Goal: Task Accomplishment & Management: Complete application form

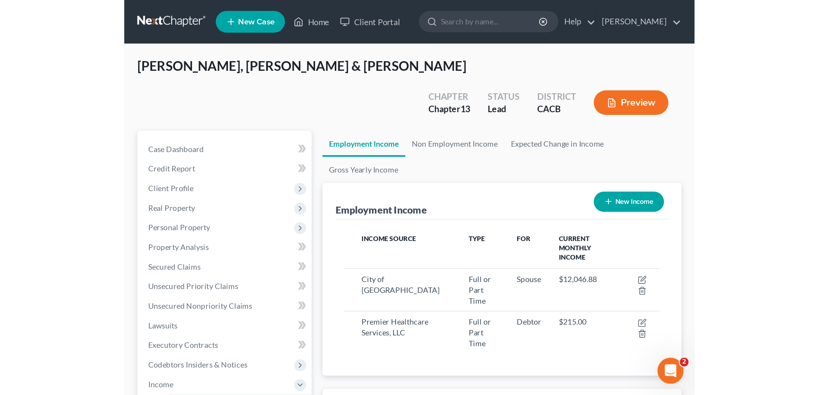
scroll to position [162, 340]
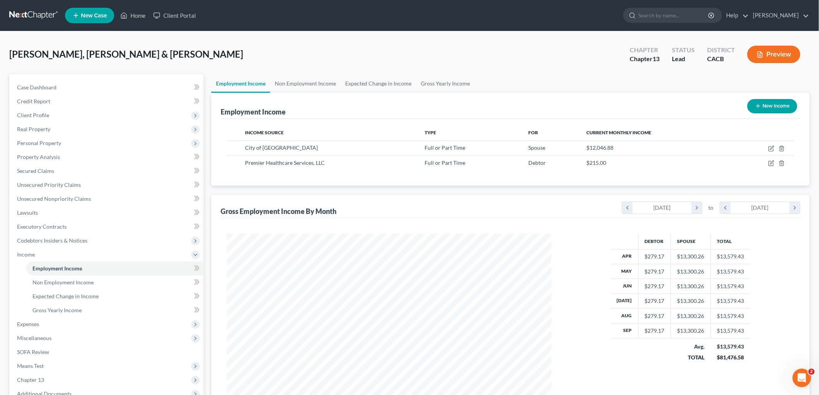
click at [9, 18] on link at bounding box center [34, 16] width 50 height 14
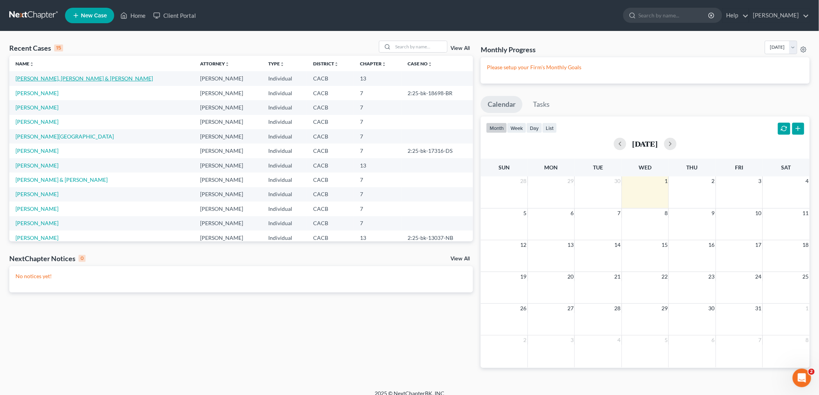
click at [36, 76] on link "[PERSON_NAME], [PERSON_NAME] & [PERSON_NAME]" at bounding box center [83, 78] width 137 height 7
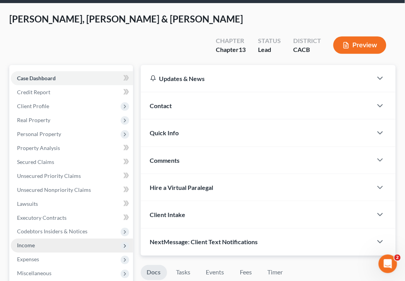
scroll to position [43, 0]
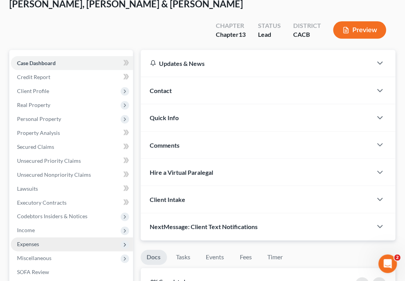
click at [36, 241] on span "Expenses" at bounding box center [28, 244] width 22 height 7
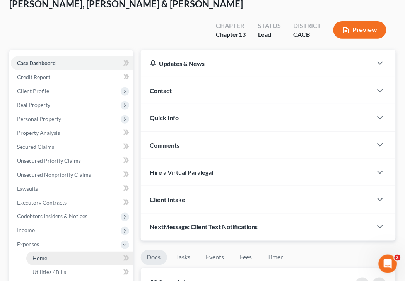
click at [48, 251] on link "Home" at bounding box center [79, 258] width 107 height 14
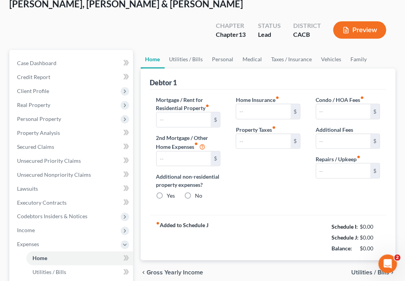
scroll to position [1, 0]
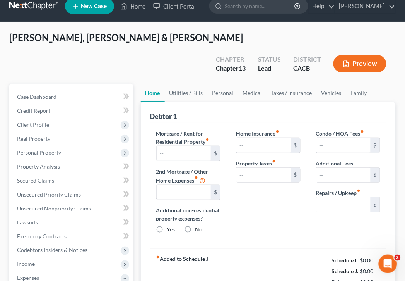
type input "4,232.00"
type input "1,435.00"
radio input "true"
type input "0.00"
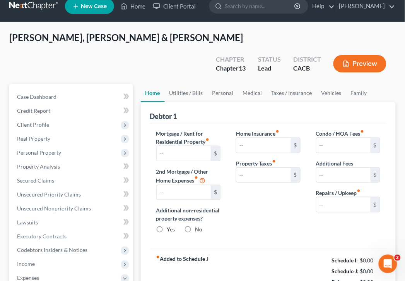
type input "0.00"
type input "100.00"
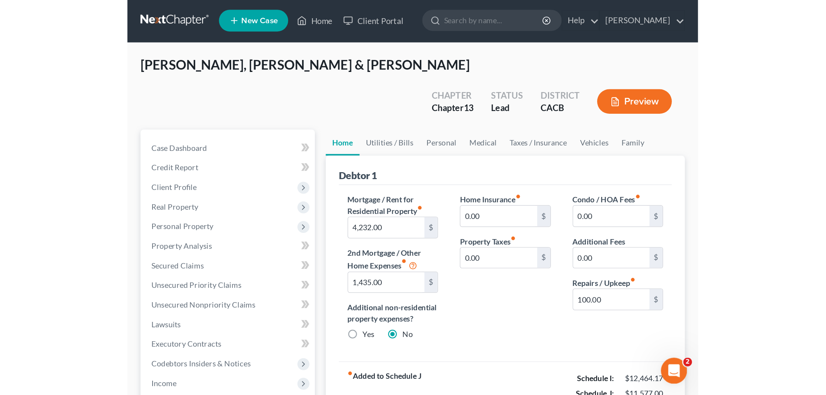
scroll to position [0, 0]
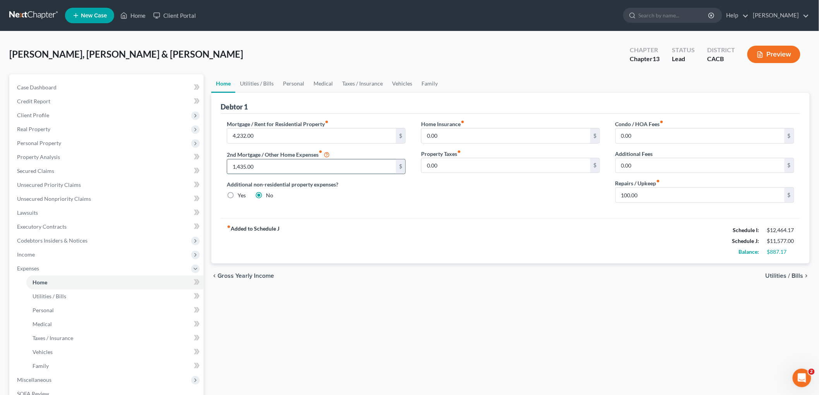
click at [273, 161] on input "1,435.00" at bounding box center [311, 167] width 169 height 15
click at [520, 249] on div "fiber_manual_record Added to Schedule J Schedule I: $12,464.17 Schedule J: $11,…" at bounding box center [511, 240] width 580 height 45
click at [35, 167] on link "Secured Claims" at bounding box center [107, 171] width 193 height 14
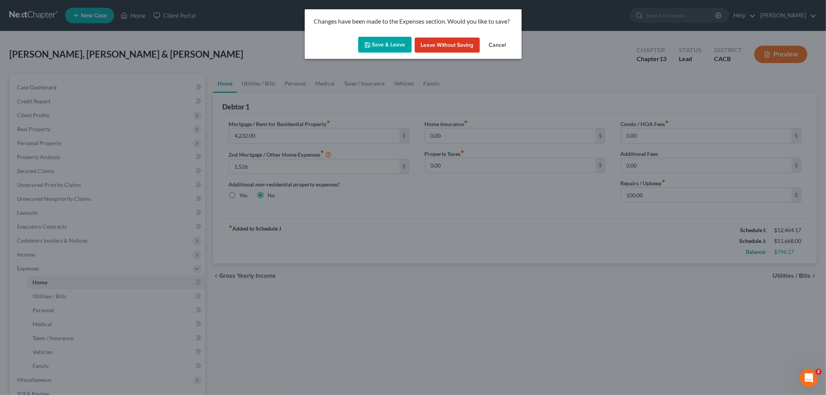
click at [376, 52] on button "Save & Leave" at bounding box center [384, 45] width 53 height 16
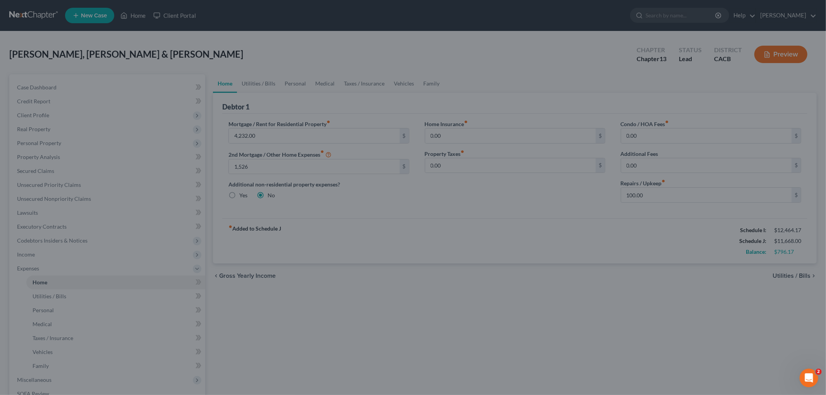
type input "1,526.00"
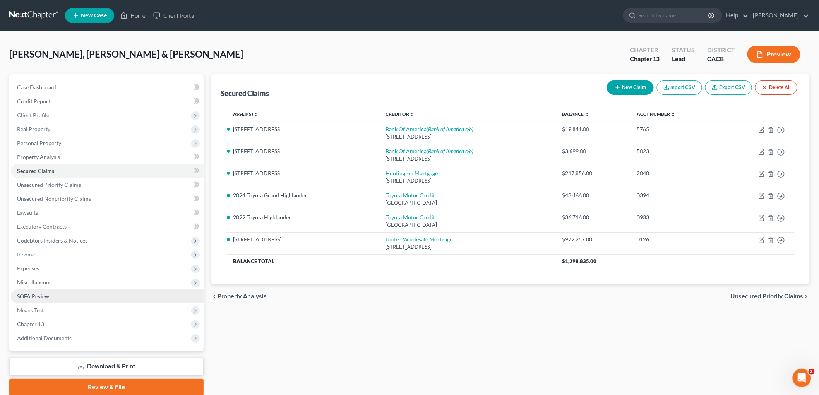
click at [41, 299] on span "SOFA Review" at bounding box center [33, 296] width 32 height 7
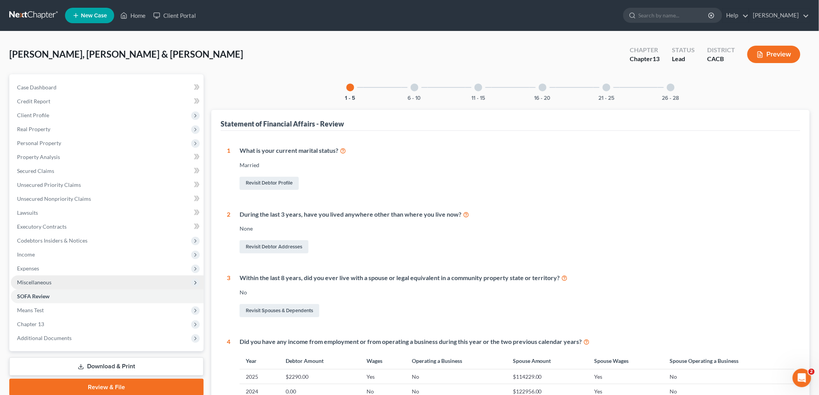
click at [36, 280] on span "Miscellaneous" at bounding box center [34, 282] width 34 height 7
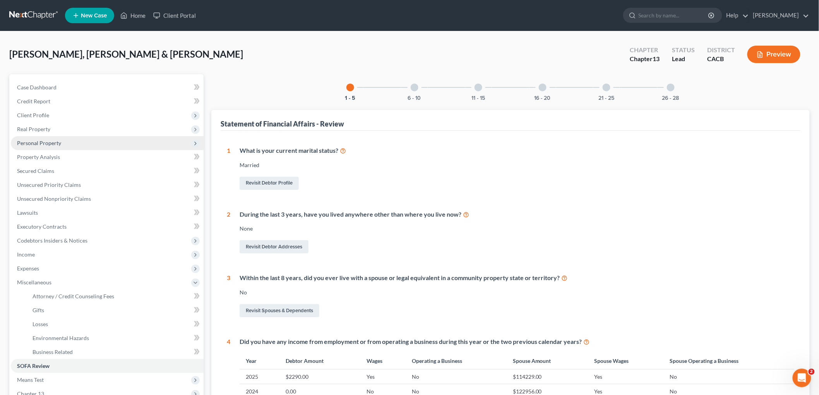
click at [58, 142] on span "Personal Property" at bounding box center [39, 143] width 44 height 7
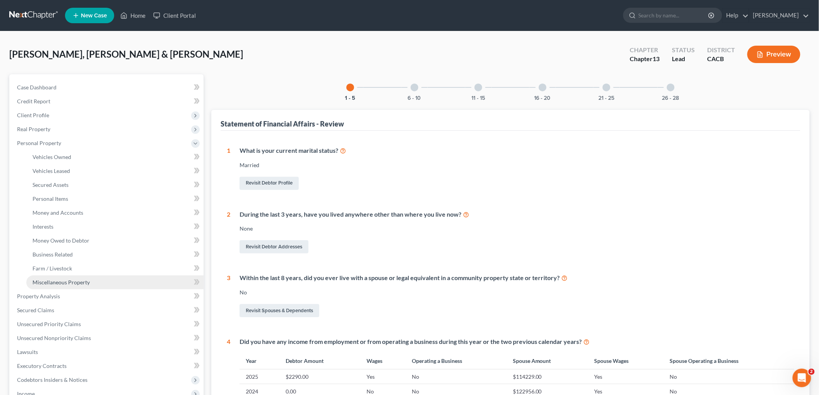
click at [67, 283] on span "Miscellaneous Property" at bounding box center [61, 282] width 57 height 7
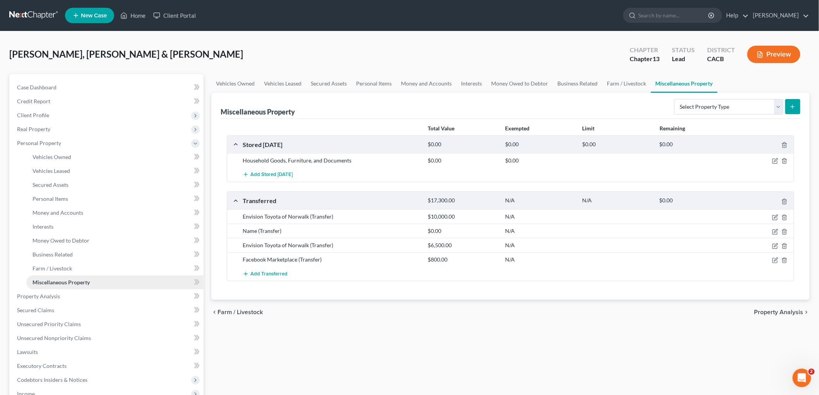
click at [50, 276] on link "Miscellaneous Property" at bounding box center [114, 283] width 177 height 14
click at [772, 230] on div at bounding box center [764, 231] width 62 height 8
click at [776, 230] on icon "button" at bounding box center [776, 232] width 6 height 6
select select "Ordinary ([DATE])"
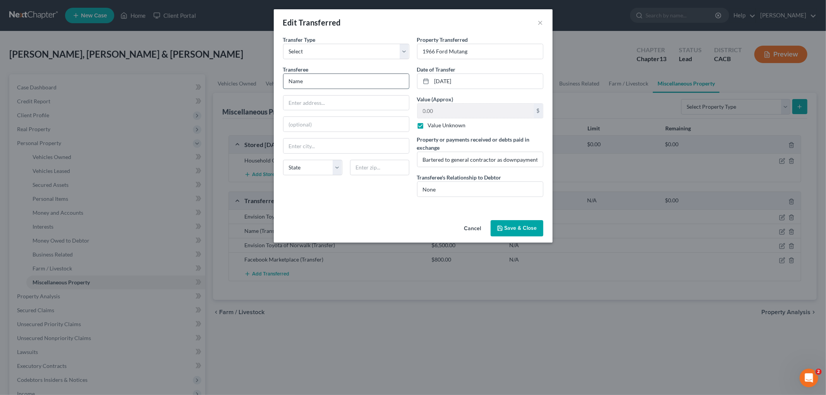
click at [341, 78] on input "Name" at bounding box center [345, 81] width 125 height 15
drag, startPoint x: 321, startPoint y: 84, endPoint x: 244, endPoint y: 84, distance: 76.3
click at [244, 84] on div "Edit Transferred × An exemption set must first be selected from the Filing Info…" at bounding box center [413, 197] width 826 height 395
type input "[PERSON_NAME]"
click at [366, 100] on input "text" at bounding box center [345, 103] width 125 height 15
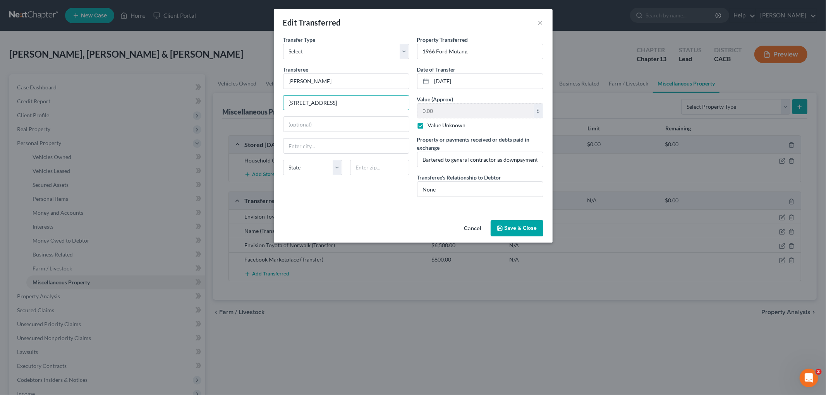
type input "[STREET_ADDRESS]"
type input "91760"
type input "[MEDICAL_DATA]"
click at [309, 177] on div "State [US_STATE] AK AR AZ CA CO CT DE DC [GEOGRAPHIC_DATA] [GEOGRAPHIC_DATA] GU…" at bounding box center [346, 171] width 134 height 22
click at [310, 171] on select "State [US_STATE] AK AR AZ CA CO CT DE DC [GEOGRAPHIC_DATA] [GEOGRAPHIC_DATA] GU…" at bounding box center [312, 167] width 59 height 15
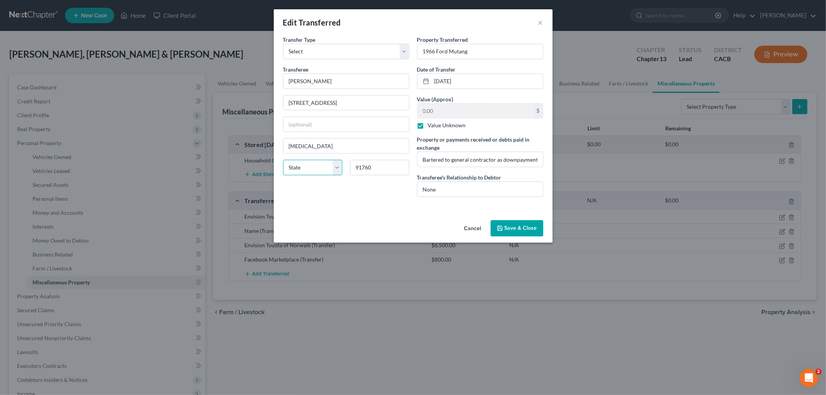
select select "4"
click at [283, 160] on select "State [US_STATE] AK AR AZ CA CO CT DE DC [GEOGRAPHIC_DATA] [GEOGRAPHIC_DATA] GU…" at bounding box center [312, 167] width 59 height 15
drag, startPoint x: 334, startPoint y: 150, endPoint x: 281, endPoint y: 150, distance: 53.4
click at [281, 150] on div "Transfer Type * Select Ordinary ([DATE]) [DATE] Transferee * [PERSON_NAME] 1004…" at bounding box center [346, 120] width 134 height 168
type input "West Covina"
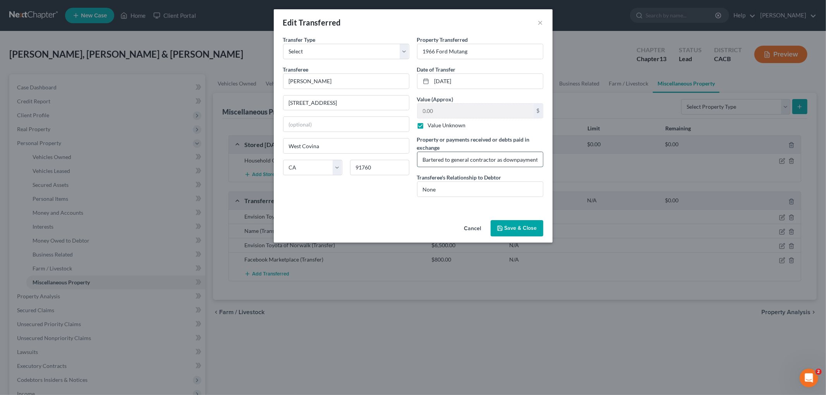
scroll to position [0, 58]
drag, startPoint x: 474, startPoint y: 161, endPoint x: 557, endPoint y: 159, distance: 82.9
click at [557, 159] on div "Edit Transferred × An exemption set must first be selected from the Filing Info…" at bounding box center [413, 197] width 826 height 395
click at [505, 161] on input "Bartered to general contractor as downpayment for construction of ADU." at bounding box center [479, 159] width 125 height 15
click at [357, 87] on input "[PERSON_NAME]" at bounding box center [345, 81] width 125 height 15
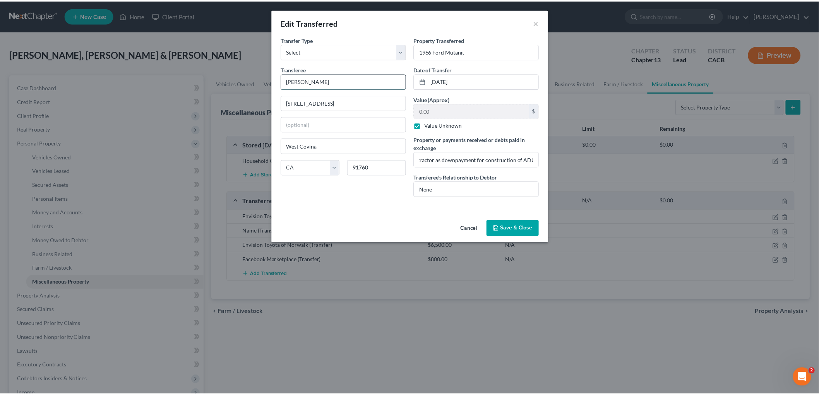
scroll to position [0, 0]
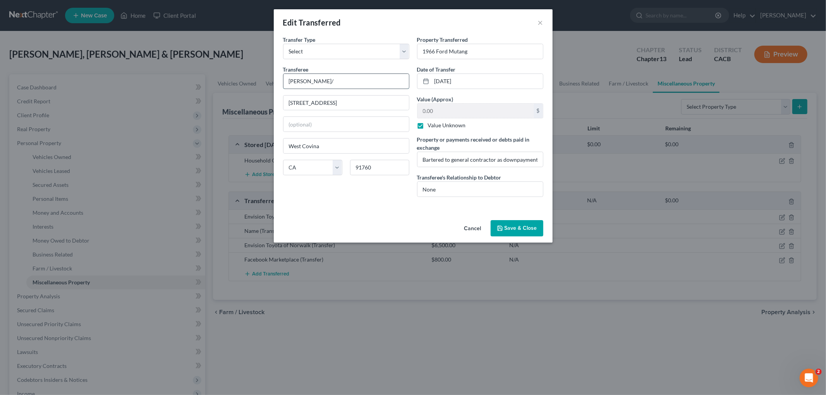
type input "[PERSON_NAME]"
click at [529, 227] on button "Save & Close" at bounding box center [517, 228] width 53 height 16
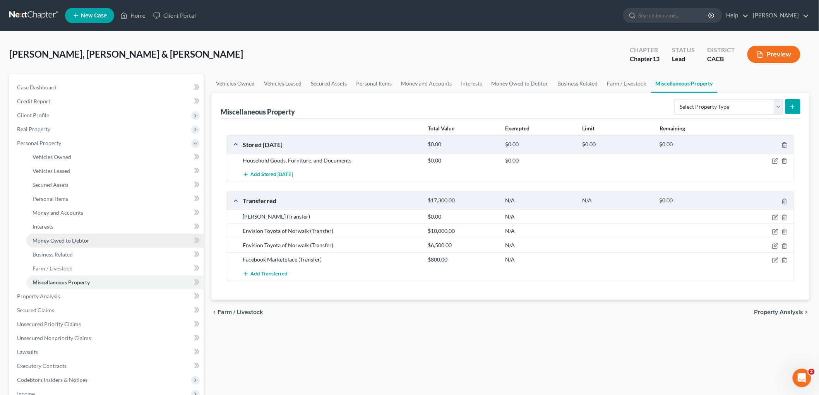
click at [56, 245] on link "Money Owed to Debtor" at bounding box center [114, 241] width 177 height 14
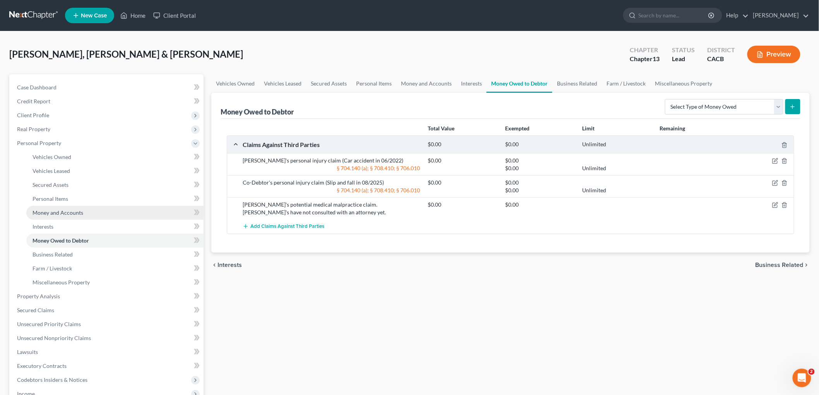
click at [60, 213] on span "Money and Accounts" at bounding box center [58, 212] width 51 height 7
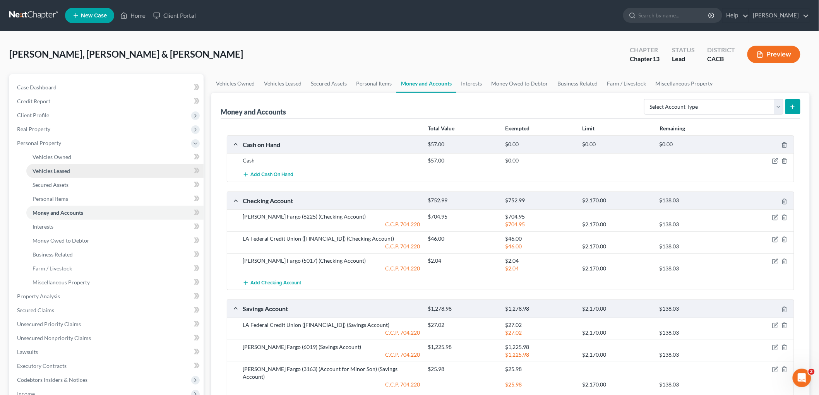
click at [61, 168] on span "Vehicles Leased" at bounding box center [52, 171] width 38 height 7
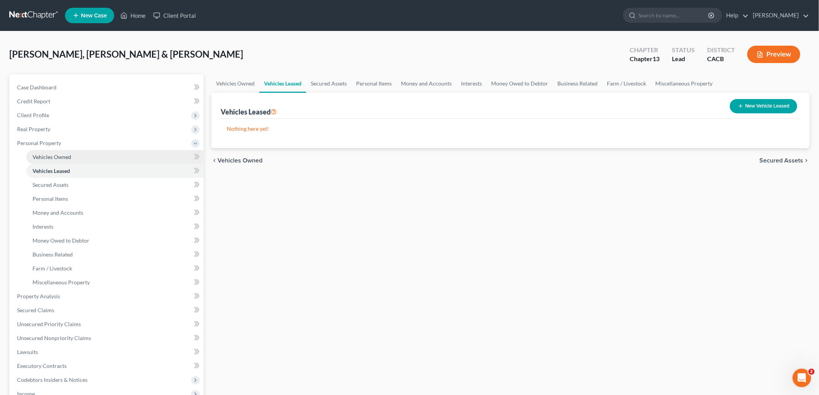
click at [62, 154] on span "Vehicles Owned" at bounding box center [52, 157] width 39 height 7
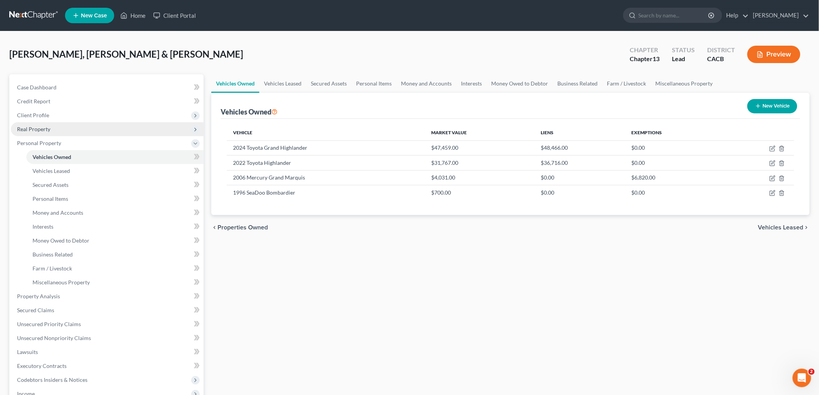
click at [52, 132] on span "Real Property" at bounding box center [107, 129] width 193 height 14
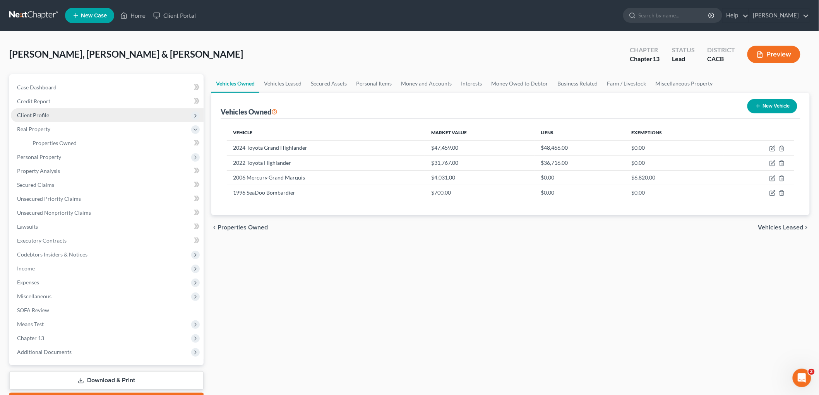
click at [50, 119] on span "Client Profile" at bounding box center [107, 115] width 193 height 14
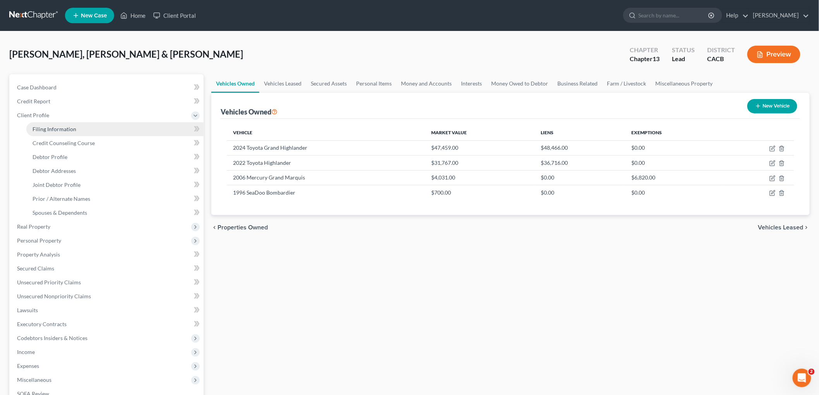
click at [50, 130] on span "Filing Information" at bounding box center [55, 129] width 44 height 7
select select "1"
select select "3"
select select "4"
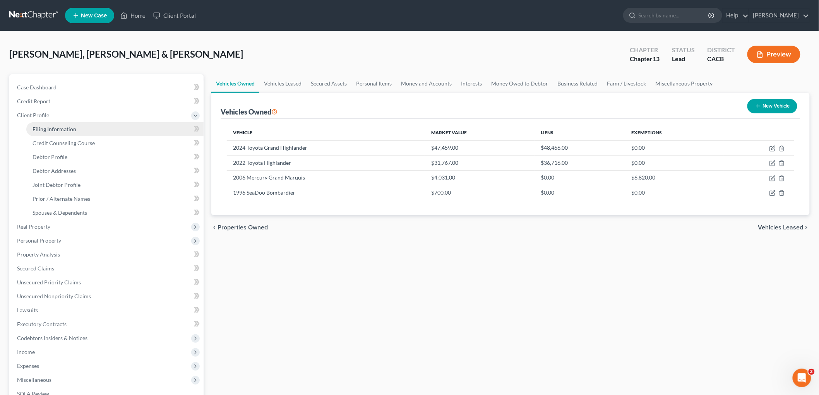
select select "1"
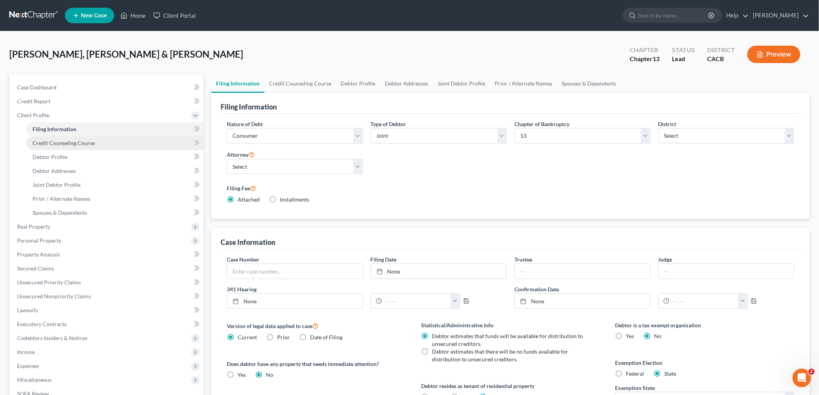
click at [57, 144] on span "Credit Counseling Course" at bounding box center [64, 143] width 62 height 7
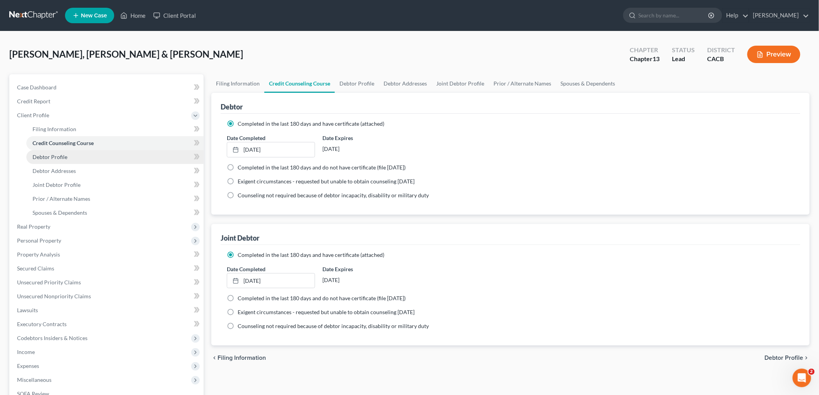
click at [55, 161] on link "Debtor Profile" at bounding box center [114, 157] width 177 height 14
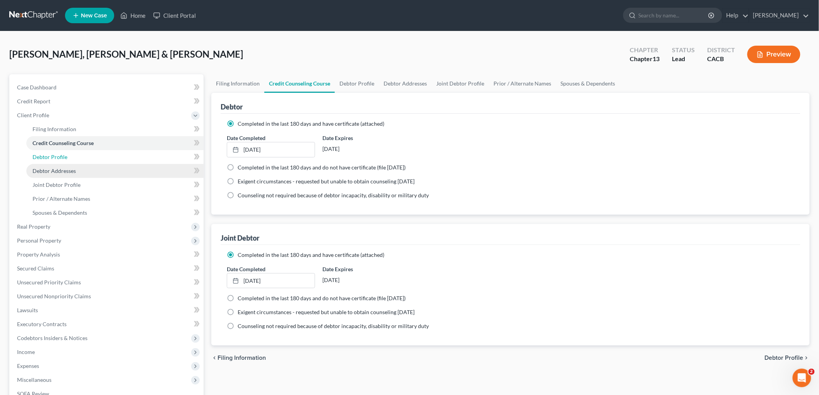
select select "1"
select select "3"
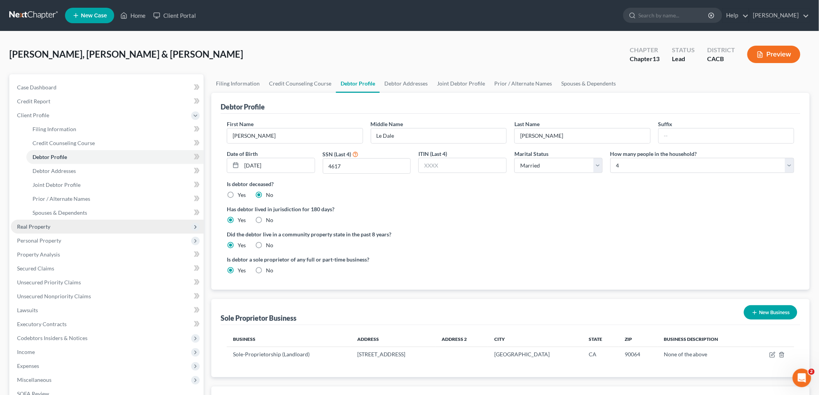
click at [43, 229] on span "Real Property" at bounding box center [33, 226] width 33 height 7
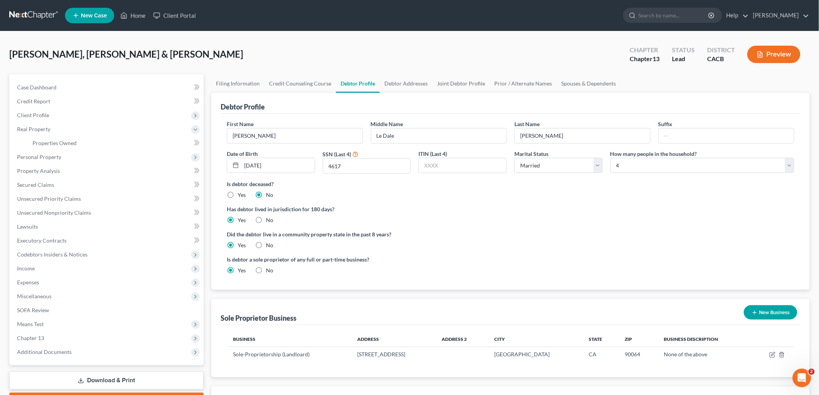
click at [772, 59] on button "Preview" at bounding box center [774, 54] width 53 height 17
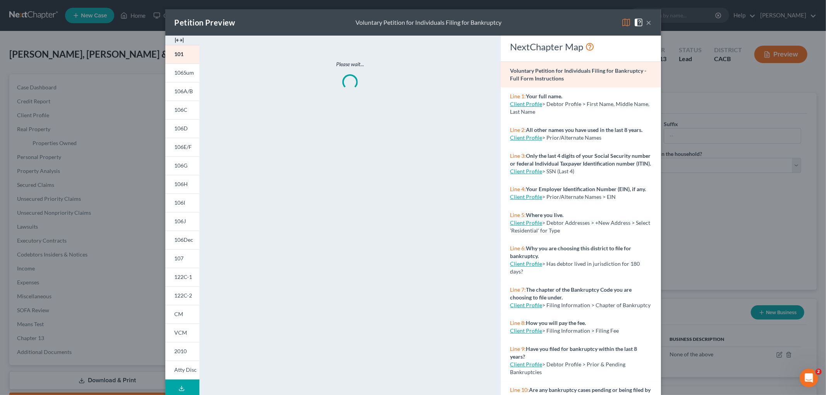
click at [622, 24] on img at bounding box center [625, 22] width 9 height 9
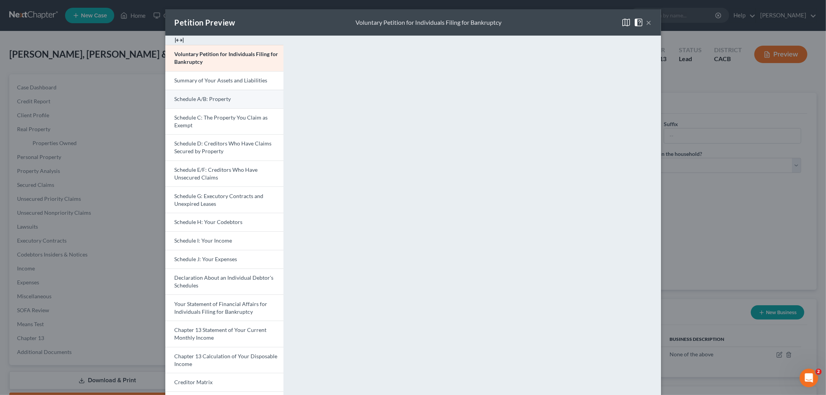
click at [249, 100] on link "Schedule A/B: Property" at bounding box center [224, 99] width 118 height 19
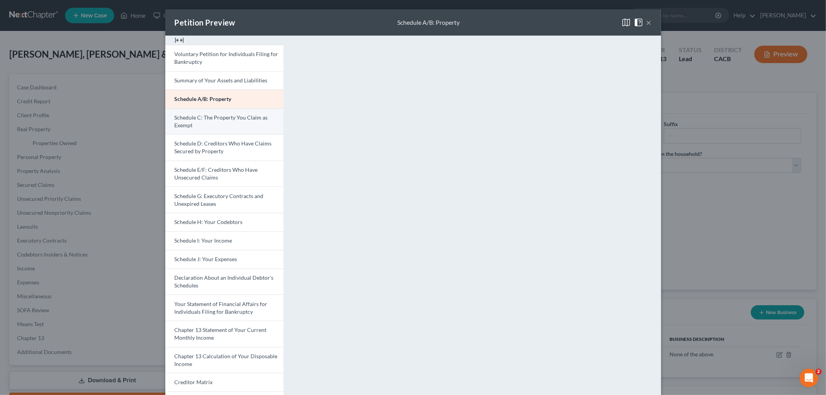
click at [198, 116] on span "Schedule C: The Property You Claim as Exempt" at bounding box center [221, 121] width 93 height 14
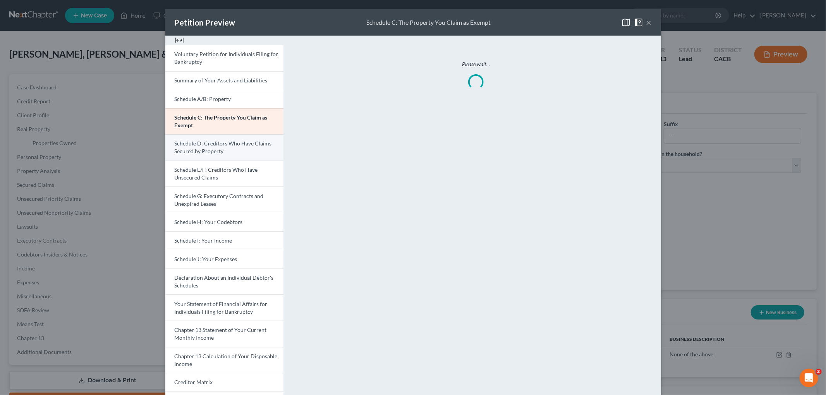
click at [218, 142] on span "Schedule D: Creditors Who Have Claims Secured by Property" at bounding box center [223, 147] width 97 height 14
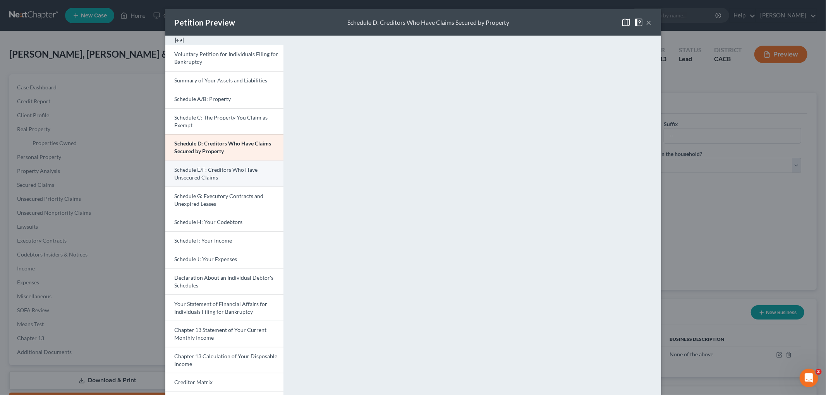
click at [249, 161] on link "Schedule E/F: Creditors Who Have Unsecured Claims" at bounding box center [224, 174] width 118 height 26
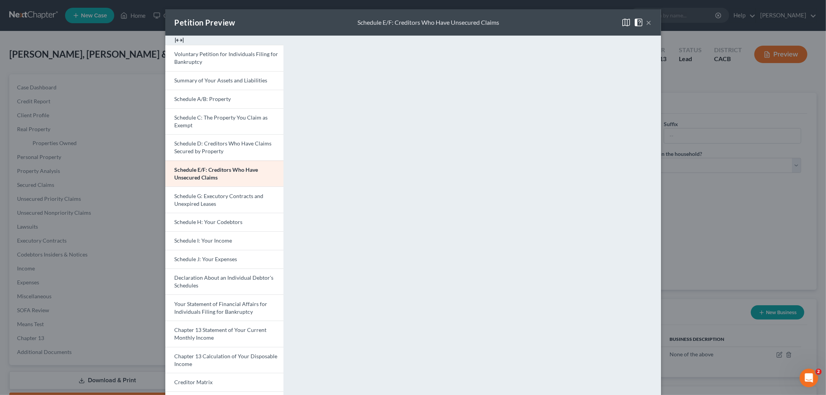
click at [780, 258] on div "Petition Preview Schedule E/F: Creditors Who Have Unsecured Claims × Voluntary …" at bounding box center [413, 197] width 826 height 395
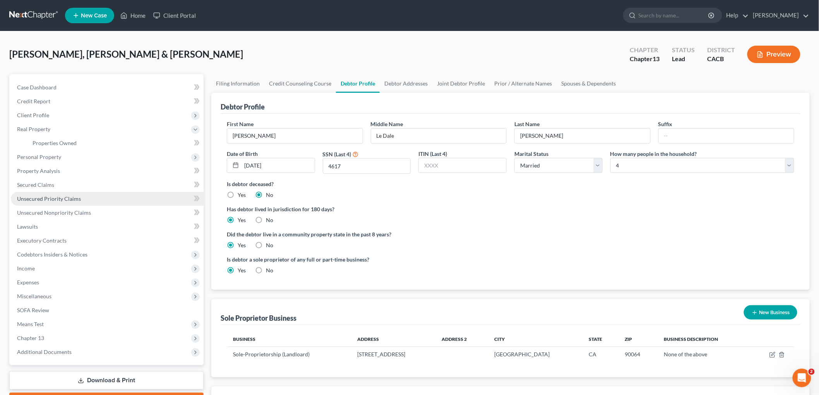
click at [65, 199] on span "Unsecured Priority Claims" at bounding box center [49, 199] width 64 height 7
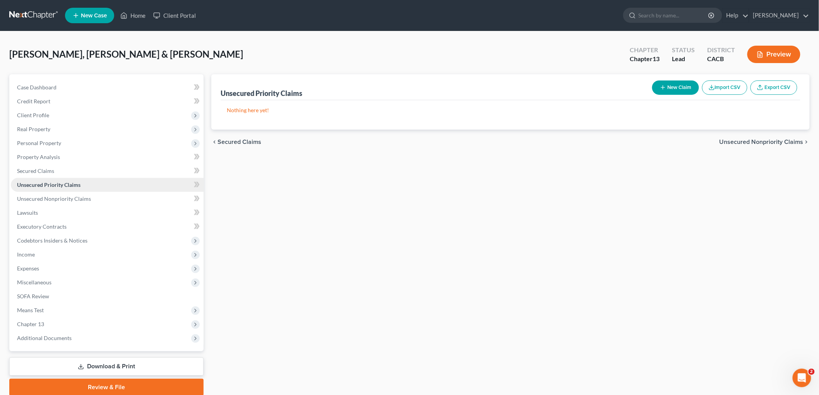
click at [53, 182] on span "Unsecured Priority Claims" at bounding box center [49, 185] width 64 height 7
click at [48, 166] on link "Secured Claims" at bounding box center [107, 171] width 193 height 14
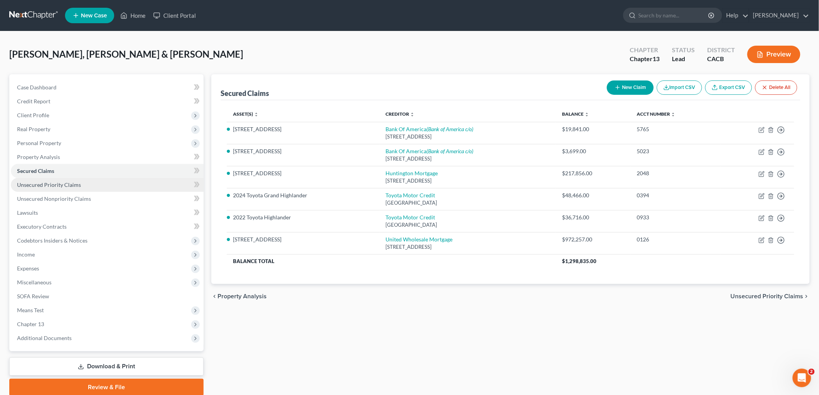
click at [50, 185] on span "Unsecured Priority Claims" at bounding box center [49, 185] width 64 height 7
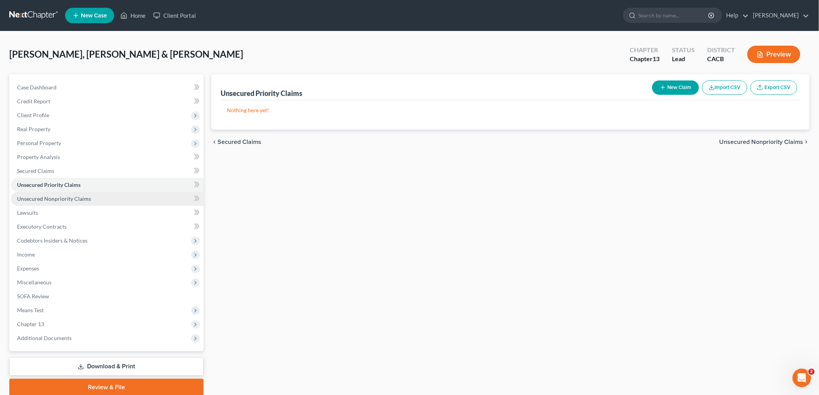
click at [60, 197] on span "Unsecured Nonpriority Claims" at bounding box center [54, 199] width 74 height 7
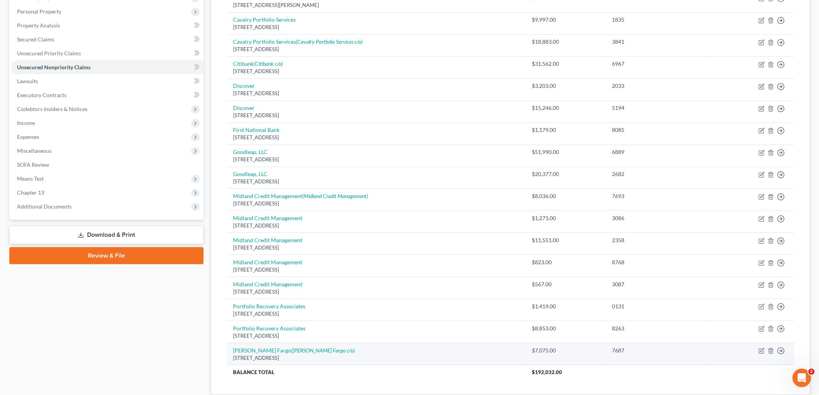
scroll to position [186, 0]
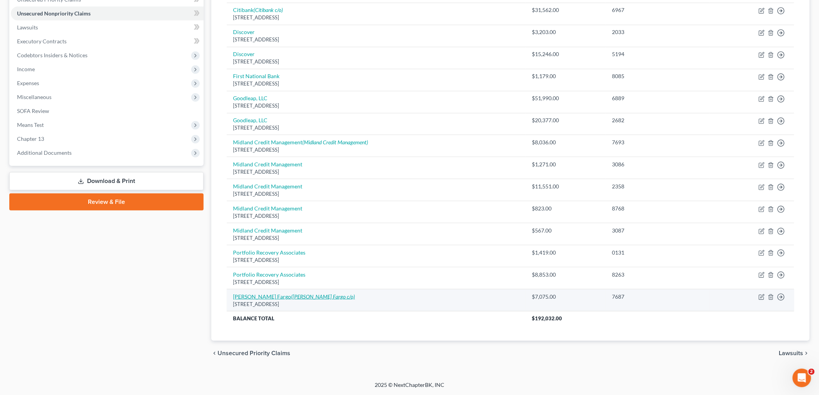
click at [251, 296] on link "[PERSON_NAME] Fargo ([PERSON_NAME] Fargo c/o)" at bounding box center [294, 297] width 122 height 7
select select "24"
select select "14"
select select "1"
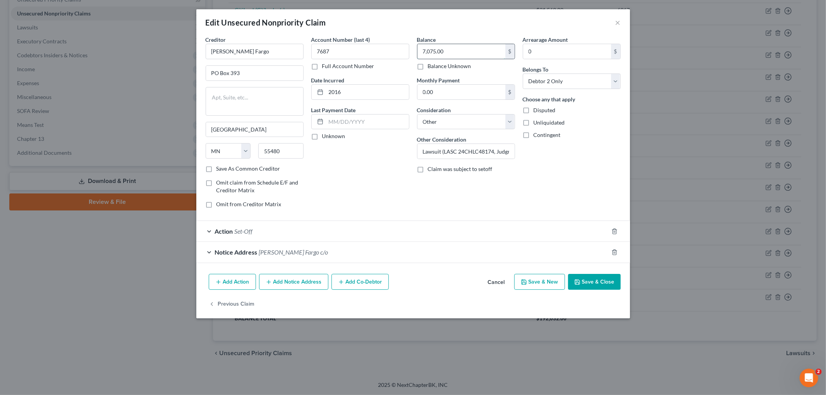
click at [478, 50] on input "7,075.00" at bounding box center [461, 51] width 88 height 15
type input "0"
click at [575, 84] on select "Select Debtor 1 Only Debtor 2 Only Debtor 1 And Debtor 2 Only At Least One Of T…" at bounding box center [572, 81] width 98 height 15
select select "4"
click at [523, 74] on select "Select Debtor 1 Only Debtor 2 Only Debtor 1 And Debtor 2 Only At Least One Of T…" at bounding box center [572, 81] width 98 height 15
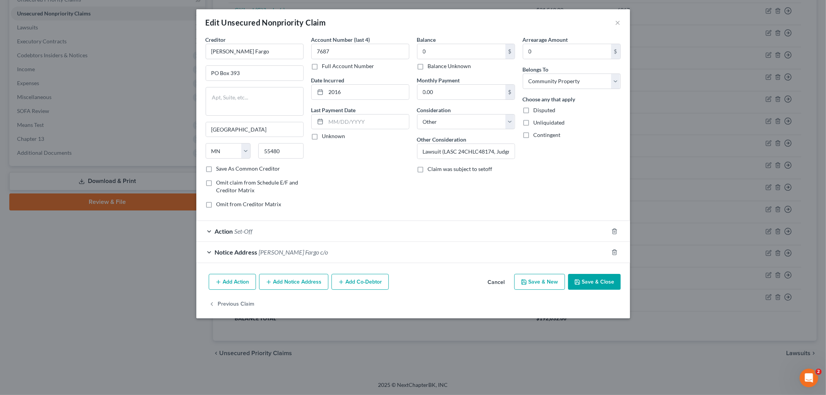
click at [589, 281] on button "Save & Close" at bounding box center [594, 282] width 53 height 16
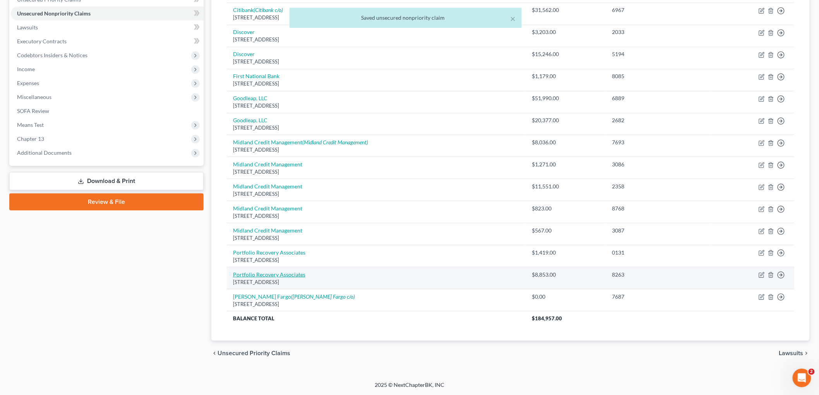
click at [269, 275] on link "Portfolio Recovery Associates" at bounding box center [269, 274] width 72 height 7
select select "48"
select select "14"
select select "0"
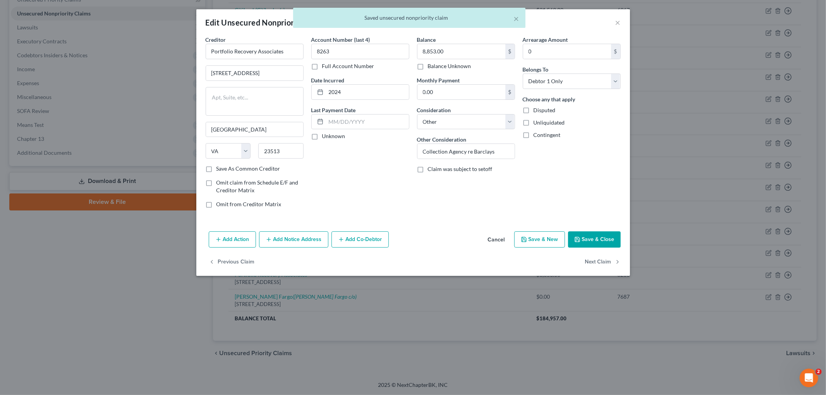
click at [603, 243] on button "Save & Close" at bounding box center [594, 240] width 53 height 16
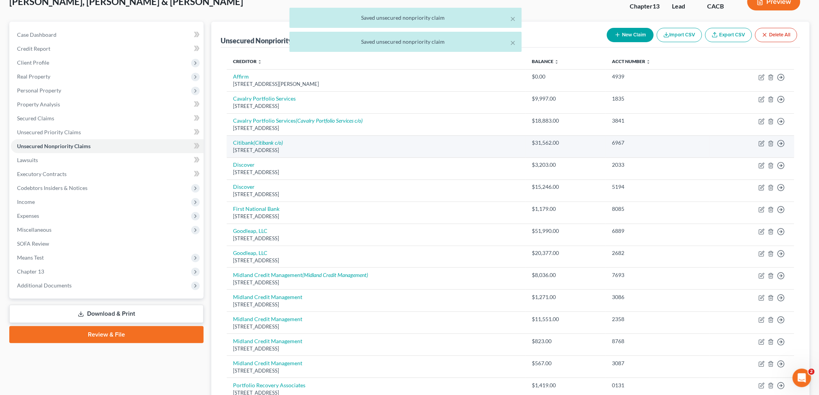
scroll to position [0, 0]
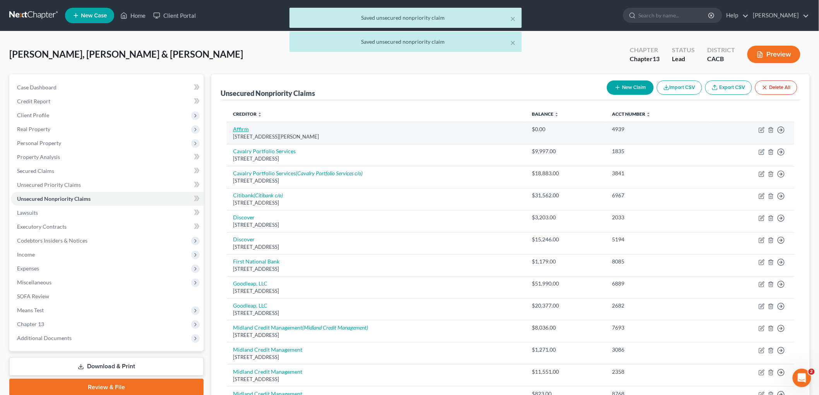
click at [239, 130] on link "Affirm" at bounding box center [241, 129] width 16 height 7
select select "39"
select select "14"
select select "4"
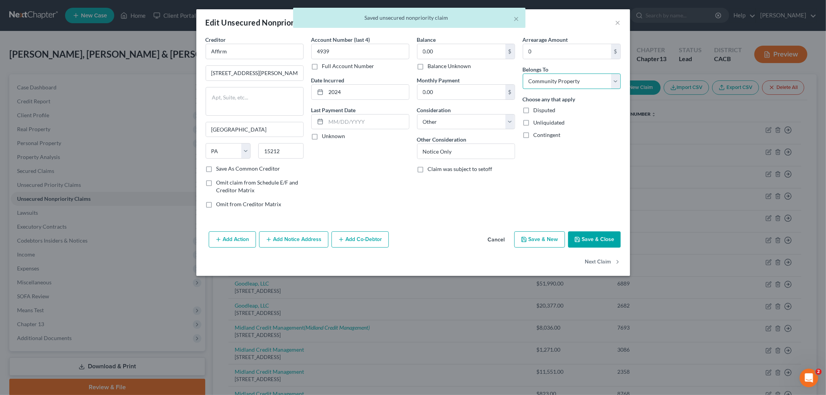
click at [556, 88] on select "Select Debtor 1 Only Debtor 2 Only Debtor 1 And Debtor 2 Only At Least One Of T…" at bounding box center [572, 81] width 98 height 15
click at [556, 82] on select "Select Debtor 1 Only Debtor 2 Only Debtor 1 And Debtor 2 Only At Least One Of T…" at bounding box center [572, 81] width 98 height 15
click at [609, 262] on button "Next Claim" at bounding box center [603, 262] width 36 height 16
select select "6"
select select "14"
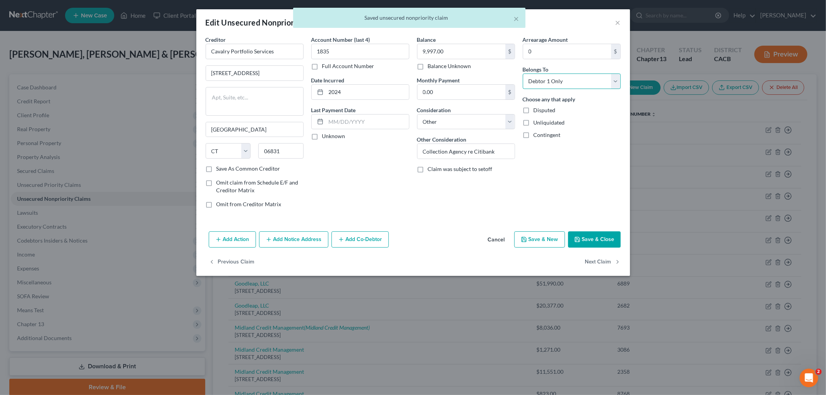
click at [552, 84] on select "Select Debtor 1 Only Debtor 2 Only Debtor 1 And Debtor 2 Only At Least One Of T…" at bounding box center [572, 81] width 98 height 15
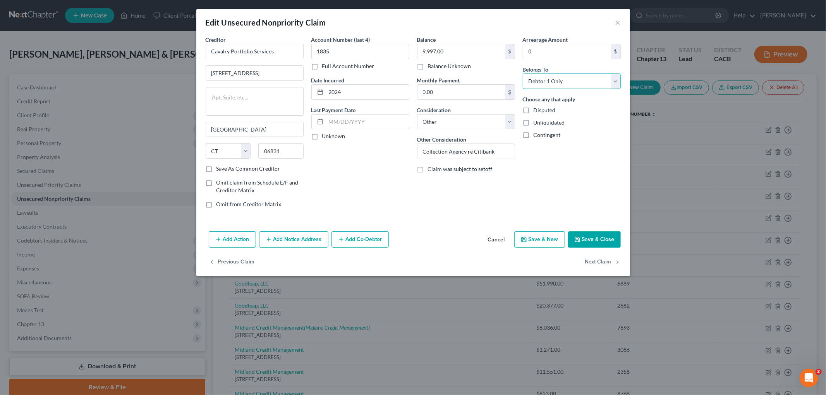
select select "4"
click at [523, 74] on select "Select Debtor 1 Only Debtor 2 Only Debtor 1 And Debtor 2 Only At Least One Of T…" at bounding box center [572, 81] width 98 height 15
click at [602, 261] on button "Next Claim" at bounding box center [603, 262] width 36 height 16
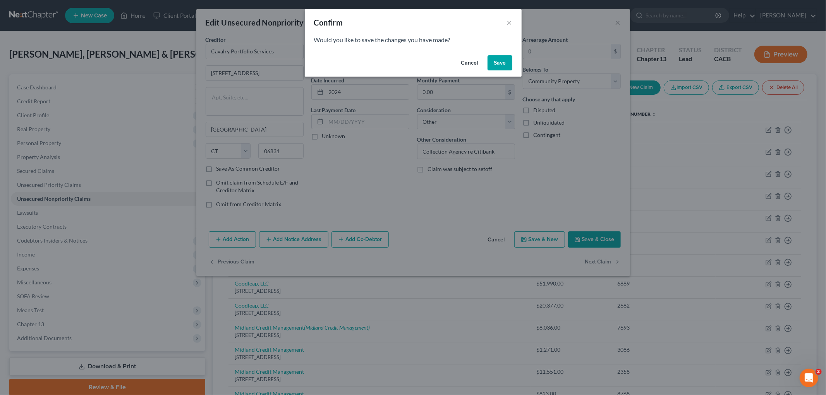
click at [500, 66] on button "Save" at bounding box center [500, 62] width 25 height 15
select select "6"
select select "14"
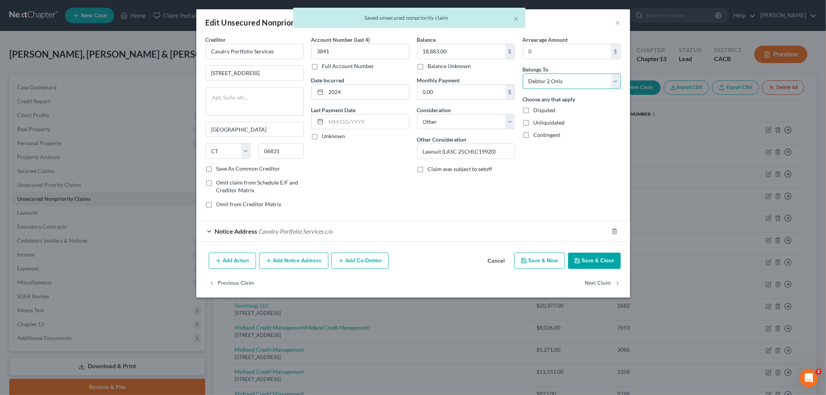
click at [558, 84] on select "Select Debtor 1 Only Debtor 2 Only Debtor 1 And Debtor 2 Only At Least One Of T…" at bounding box center [572, 81] width 98 height 15
select select "4"
click at [523, 74] on select "Select Debtor 1 Only Debtor 2 Only Debtor 1 And Debtor 2 Only At Least One Of T…" at bounding box center [572, 81] width 98 height 15
click at [599, 283] on button "Next Claim" at bounding box center [603, 283] width 36 height 16
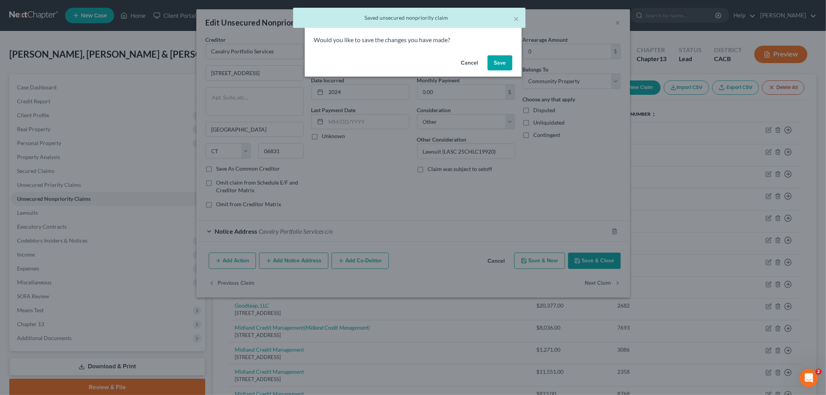
click at [504, 57] on button "Save" at bounding box center [500, 62] width 25 height 15
select select "45"
select select "14"
select select "4"
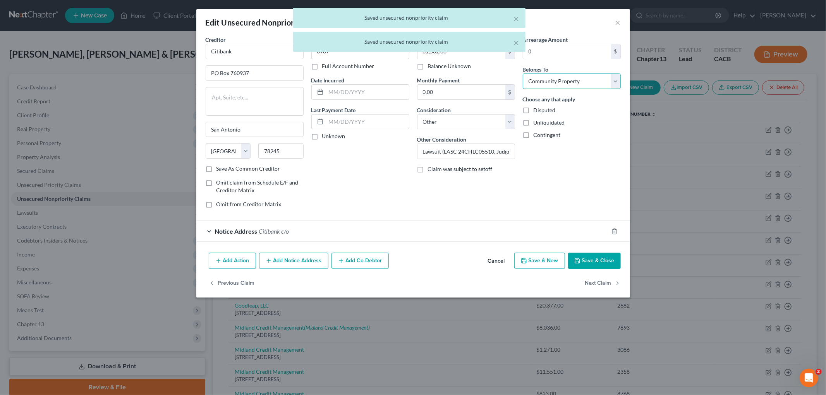
click at [558, 81] on select "Select Debtor 1 Only Debtor 2 Only Debtor 1 And Debtor 2 Only At Least One Of T…" at bounding box center [572, 81] width 98 height 15
click at [523, 74] on select "Select Debtor 1 Only Debtor 2 Only Debtor 1 And Debtor 2 Only At Least One Of T…" at bounding box center [572, 81] width 98 height 15
click at [599, 283] on button "Next Claim" at bounding box center [603, 283] width 36 height 16
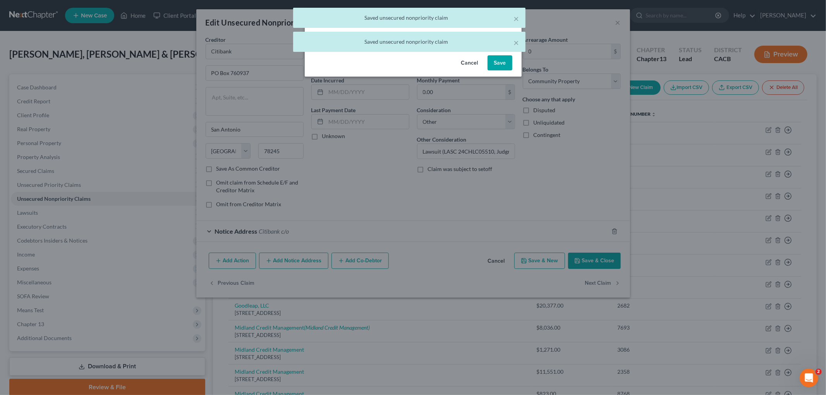
click at [505, 62] on button "Save" at bounding box center [500, 62] width 25 height 15
select select "46"
select select "2"
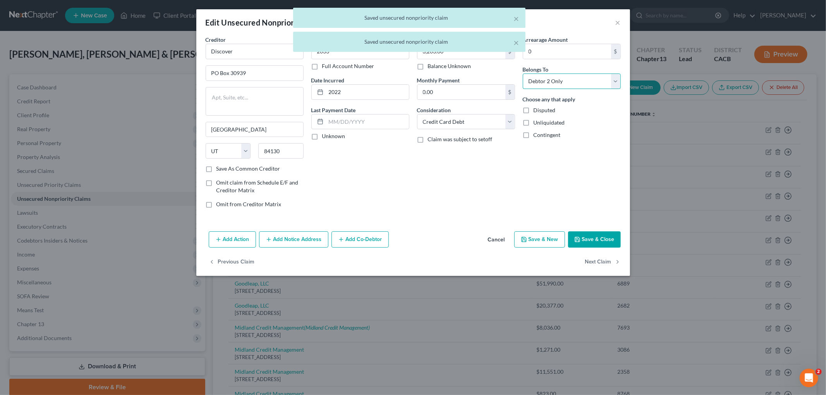
click at [561, 81] on select "Select Debtor 1 Only Debtor 2 Only Debtor 1 And Debtor 2 Only At Least One Of T…" at bounding box center [572, 81] width 98 height 15
select select "4"
click at [523, 74] on select "Select Debtor 1 Only Debtor 2 Only Debtor 1 And Debtor 2 Only At Least One Of T…" at bounding box center [572, 81] width 98 height 15
click at [594, 261] on button "Next Claim" at bounding box center [603, 262] width 36 height 16
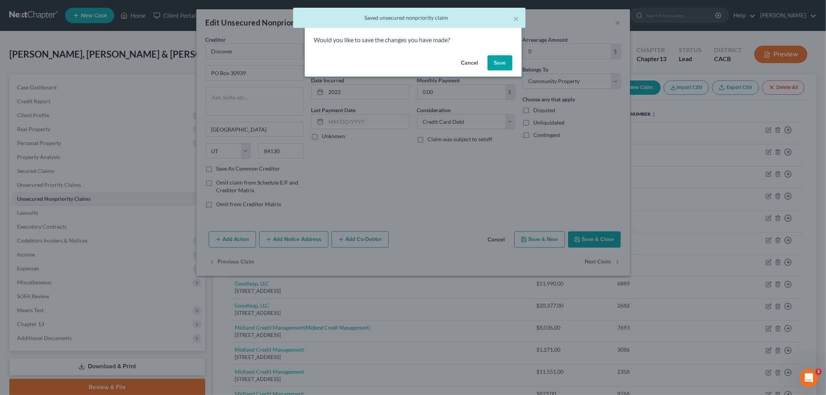
click at [509, 63] on button "Save" at bounding box center [500, 62] width 25 height 15
select select "46"
select select "2"
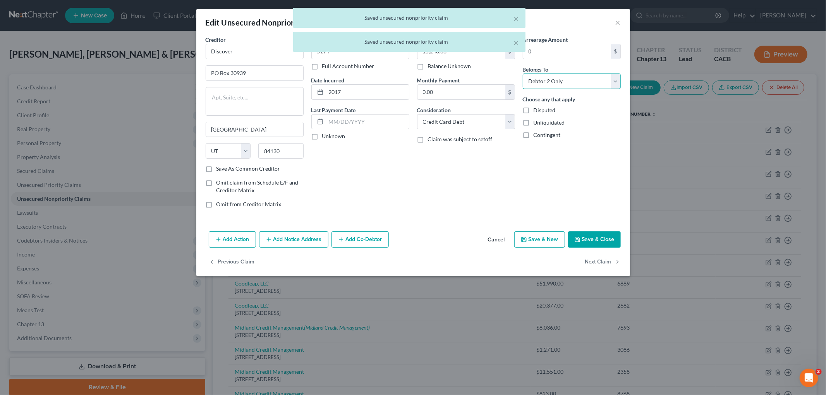
click at [568, 79] on select "Select Debtor 1 Only Debtor 2 Only Debtor 1 And Debtor 2 Only At Least One Of T…" at bounding box center [572, 81] width 98 height 15
select select "4"
click at [523, 74] on select "Select Debtor 1 Only Debtor 2 Only Debtor 1 And Debtor 2 Only At Least One Of T…" at bounding box center [572, 81] width 98 height 15
click at [596, 263] on button "Next Claim" at bounding box center [603, 262] width 36 height 16
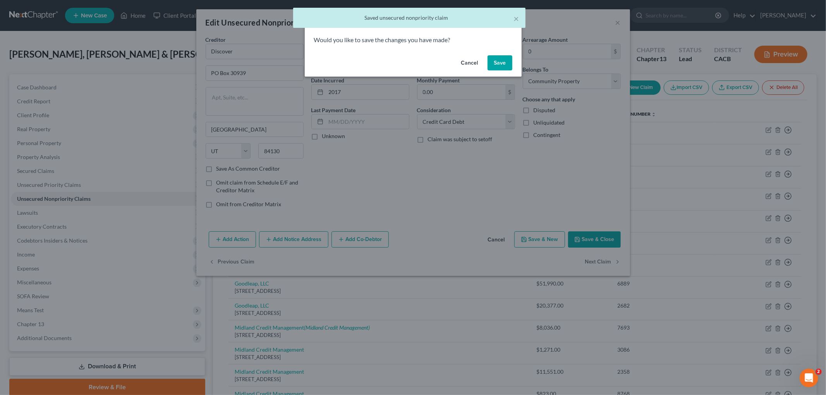
click at [510, 69] on button "Save" at bounding box center [500, 62] width 25 height 15
select select "43"
select select "2"
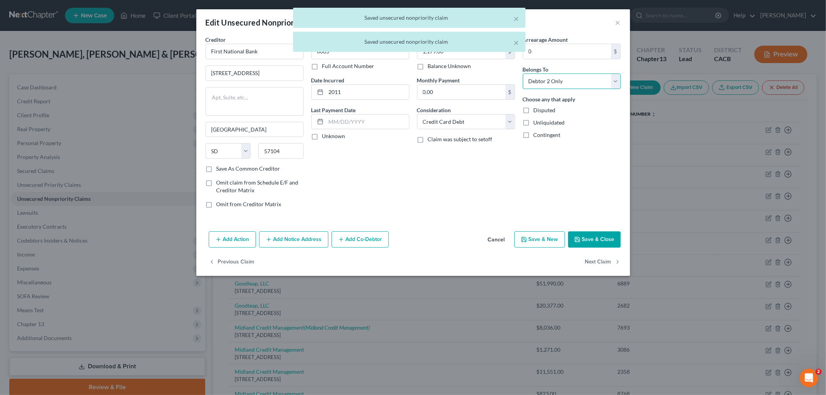
click at [563, 84] on select "Select Debtor 1 Only Debtor 2 Only Debtor 1 And Debtor 2 Only At Least One Of T…" at bounding box center [572, 81] width 98 height 15
select select "4"
click at [523, 74] on select "Select Debtor 1 Only Debtor 2 Only Debtor 1 And Debtor 2 Only At Least One Of T…" at bounding box center [572, 81] width 98 height 15
click at [592, 265] on button "Next Claim" at bounding box center [603, 262] width 36 height 16
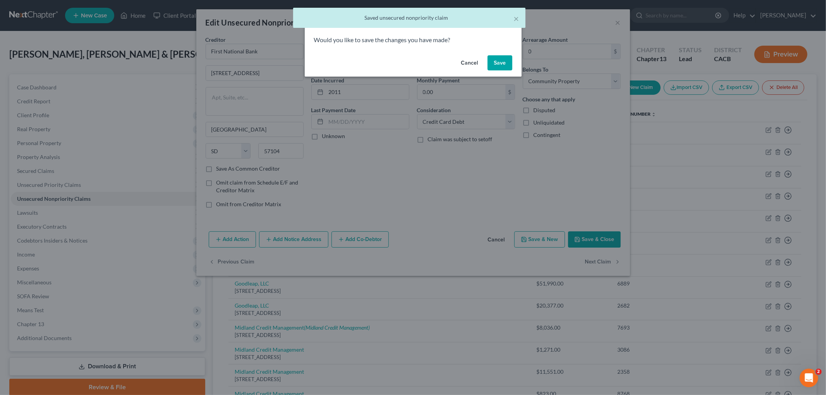
click at [508, 64] on button "Save" at bounding box center [500, 62] width 25 height 15
select select "4"
select select "14"
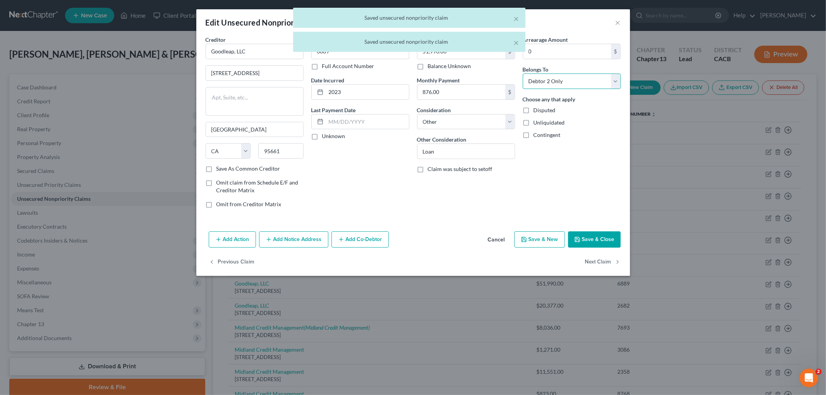
click at [553, 81] on select "Select Debtor 1 Only Debtor 2 Only Debtor 1 And Debtor 2 Only At Least One Of T…" at bounding box center [572, 81] width 98 height 15
select select "4"
click at [523, 74] on select "Select Debtor 1 Only Debtor 2 Only Debtor 1 And Debtor 2 Only At Least One Of T…" at bounding box center [572, 81] width 98 height 15
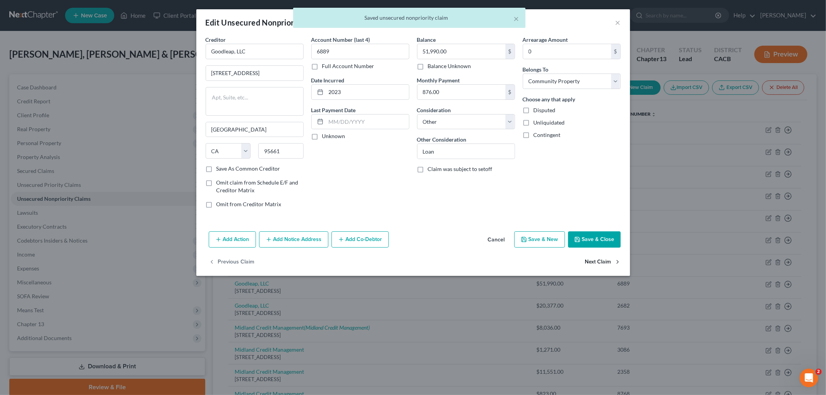
drag, startPoint x: 596, startPoint y: 237, endPoint x: 600, endPoint y: 265, distance: 28.5
click at [600, 261] on div "Edit Unsecured Nonpriority Claim × Creditor * Goodleap, LLC [STREET_ADDRESS] [G…" at bounding box center [413, 142] width 434 height 267
click at [600, 265] on button "Next Claim" at bounding box center [603, 262] width 36 height 16
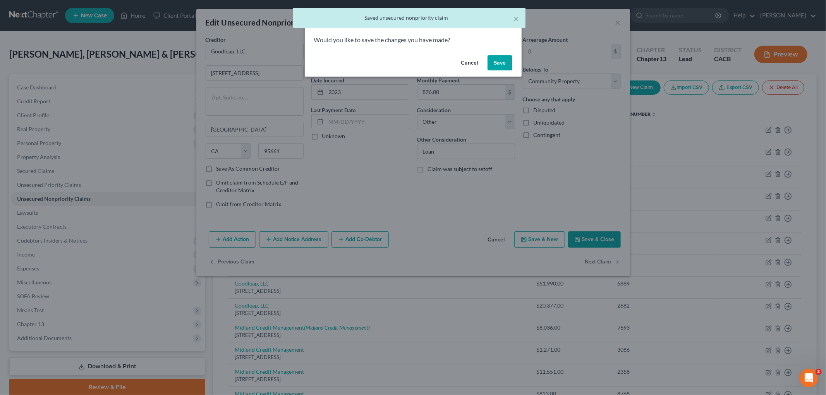
click at [500, 69] on button "Save" at bounding box center [500, 62] width 25 height 15
select select "4"
select select "14"
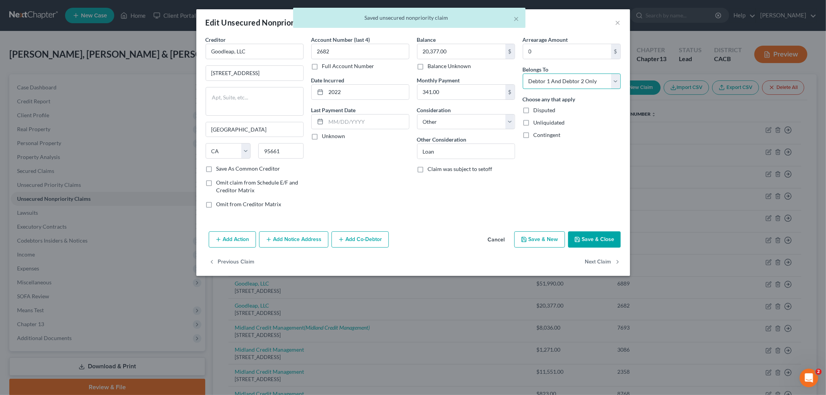
drag, startPoint x: 540, startPoint y: 77, endPoint x: 544, endPoint y: 82, distance: 5.8
click at [540, 77] on select "Select Debtor 1 Only Debtor 2 Only Debtor 1 And Debtor 2 Only At Least One Of T…" at bounding box center [572, 81] width 98 height 15
select select "4"
click at [523, 74] on select "Select Debtor 1 Only Debtor 2 Only Debtor 1 And Debtor 2 Only At Least One Of T…" at bounding box center [572, 81] width 98 height 15
click at [604, 257] on button "Next Claim" at bounding box center [603, 262] width 36 height 16
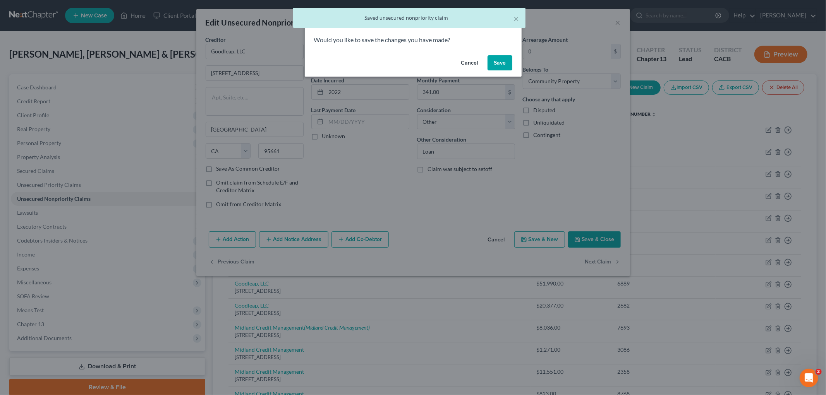
click at [500, 55] on button "Save" at bounding box center [500, 62] width 25 height 15
select select "23"
select select "14"
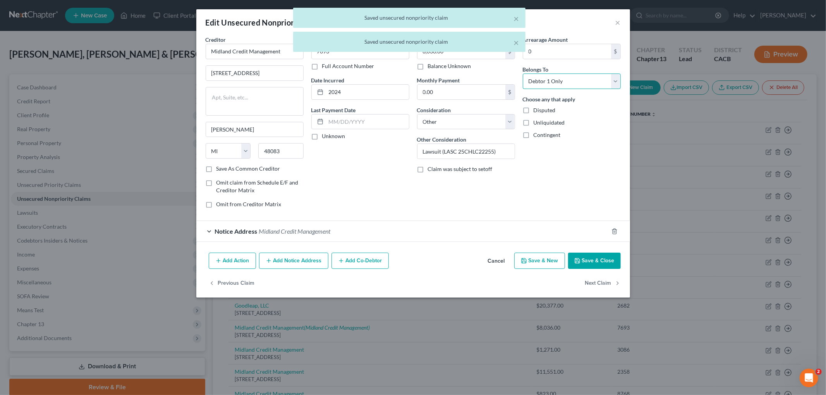
drag, startPoint x: 544, startPoint y: 79, endPoint x: 544, endPoint y: 84, distance: 4.3
click at [544, 79] on select "Select Debtor 1 Only Debtor 2 Only Debtor 1 And Debtor 2 Only At Least One Of T…" at bounding box center [572, 81] width 98 height 15
select select "4"
click at [523, 74] on select "Select Debtor 1 Only Debtor 2 Only Debtor 1 And Debtor 2 Only At Least One Of T…" at bounding box center [572, 81] width 98 height 15
click at [591, 283] on button "Next Claim" at bounding box center [603, 283] width 36 height 16
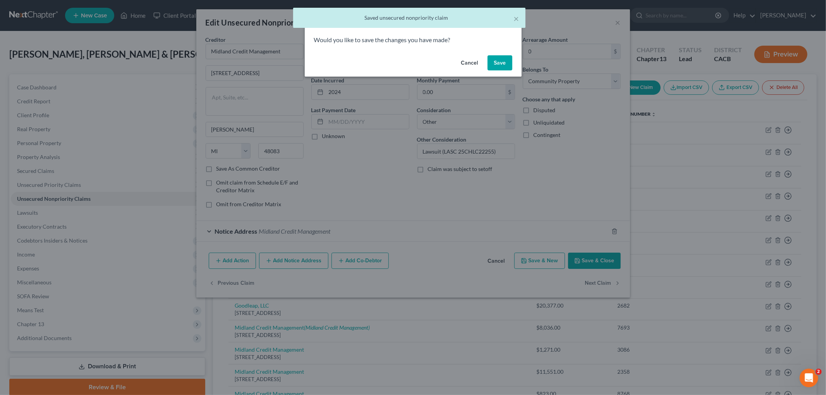
click at [496, 61] on button "Save" at bounding box center [500, 62] width 25 height 15
select select "23"
select select "1"
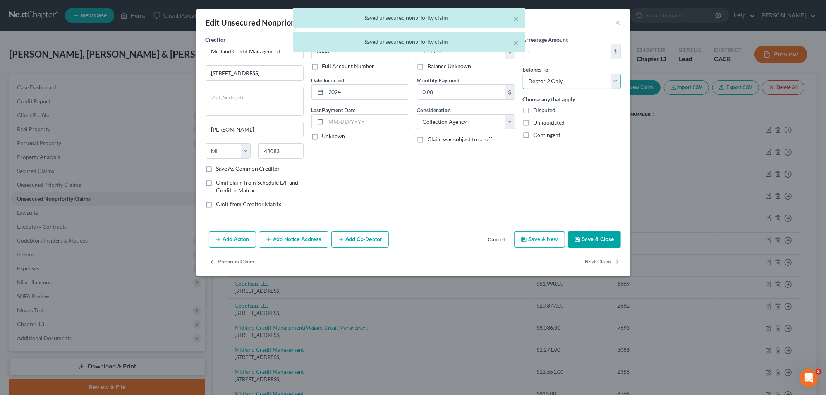
click at [558, 80] on select "Select Debtor 1 Only Debtor 2 Only Debtor 1 And Debtor 2 Only At Least One Of T…" at bounding box center [572, 81] width 98 height 15
select select "4"
click at [523, 74] on select "Select Debtor 1 Only Debtor 2 Only Debtor 1 And Debtor 2 Only At Least One Of T…" at bounding box center [572, 81] width 98 height 15
drag, startPoint x: 603, startPoint y: 272, endPoint x: 603, endPoint y: 260, distance: 12.0
click at [603, 266] on div "Previous Claim Next Claim" at bounding box center [413, 265] width 434 height 22
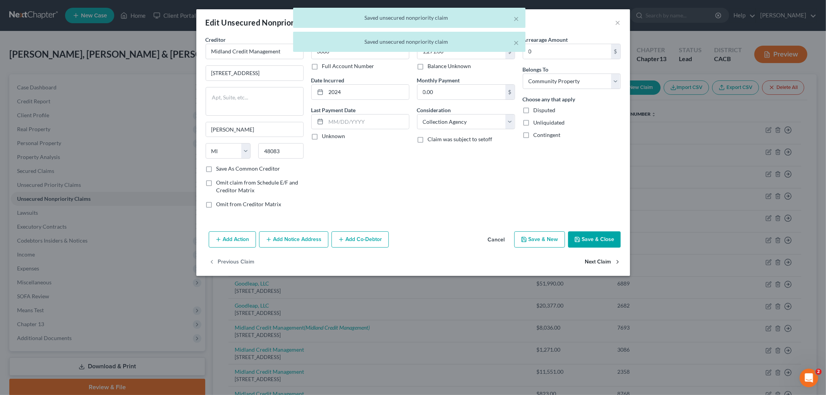
click at [603, 260] on button "Next Claim" at bounding box center [603, 262] width 36 height 16
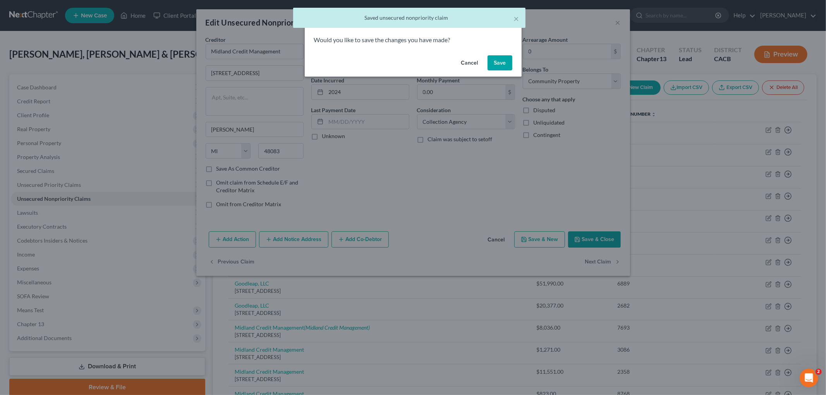
click at [498, 66] on button "Save" at bounding box center [500, 62] width 25 height 15
select select "23"
select select "1"
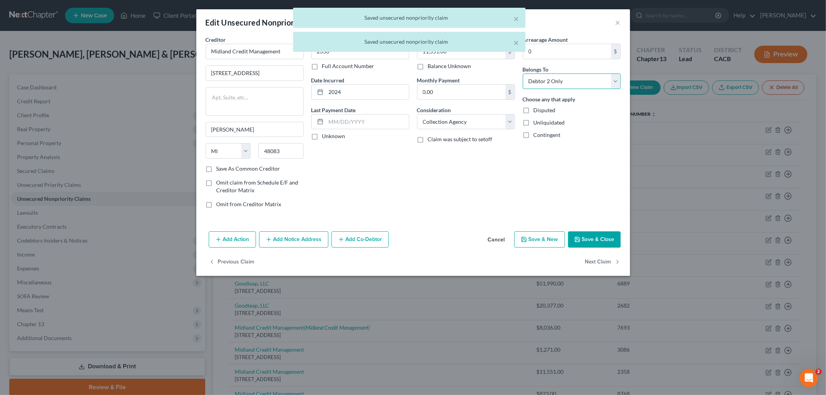
click at [556, 80] on select "Select Debtor 1 Only Debtor 2 Only Debtor 1 And Debtor 2 Only At Least One Of T…" at bounding box center [572, 81] width 98 height 15
select select "4"
click at [523, 74] on select "Select Debtor 1 Only Debtor 2 Only Debtor 1 And Debtor 2 Only At Least One Of T…" at bounding box center [572, 81] width 98 height 15
click at [593, 261] on button "Next Claim" at bounding box center [603, 262] width 36 height 16
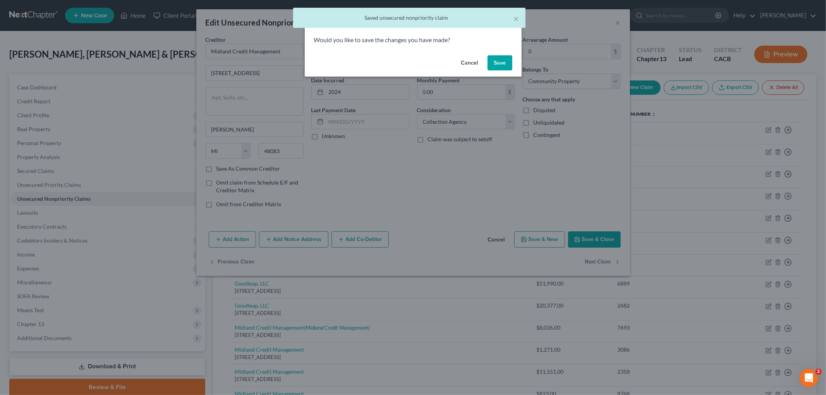
drag, startPoint x: 500, startPoint y: 69, endPoint x: 529, endPoint y: 68, distance: 29.8
click at [500, 69] on button "Save" at bounding box center [500, 62] width 25 height 15
select select "23"
select select "1"
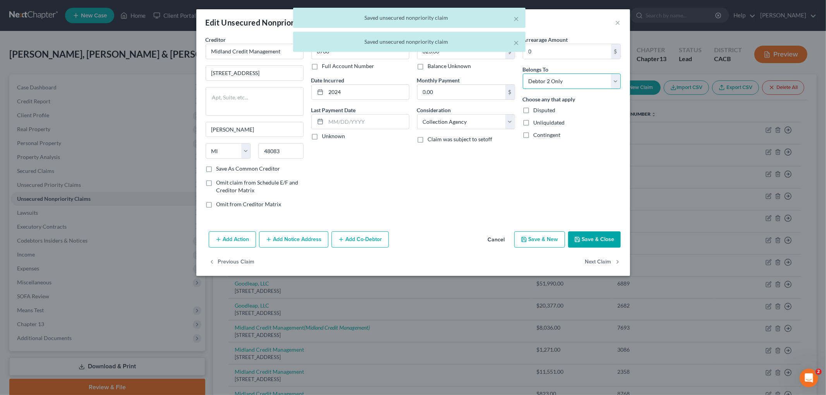
click at [563, 84] on select "Select Debtor 1 Only Debtor 2 Only Debtor 1 And Debtor 2 Only At Least One Of T…" at bounding box center [572, 81] width 98 height 15
select select "4"
click at [523, 74] on select "Select Debtor 1 Only Debtor 2 Only Debtor 1 And Debtor 2 Only At Least One Of T…" at bounding box center [572, 81] width 98 height 15
click at [597, 261] on button "Next Claim" at bounding box center [603, 262] width 36 height 16
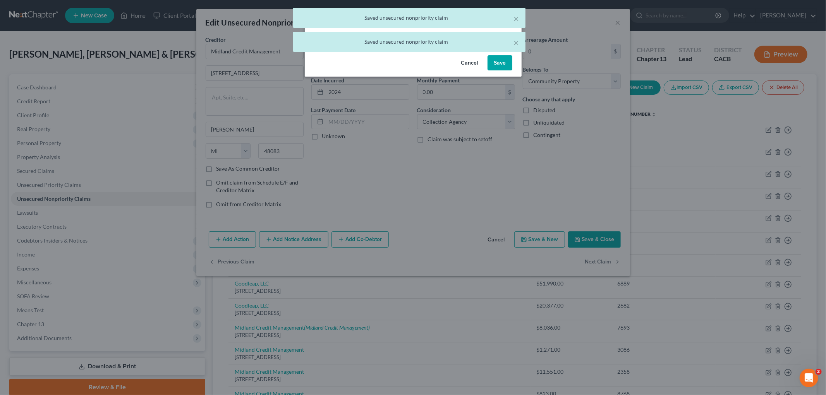
click at [496, 63] on button "Save" at bounding box center [500, 62] width 25 height 15
select select "23"
select select "1"
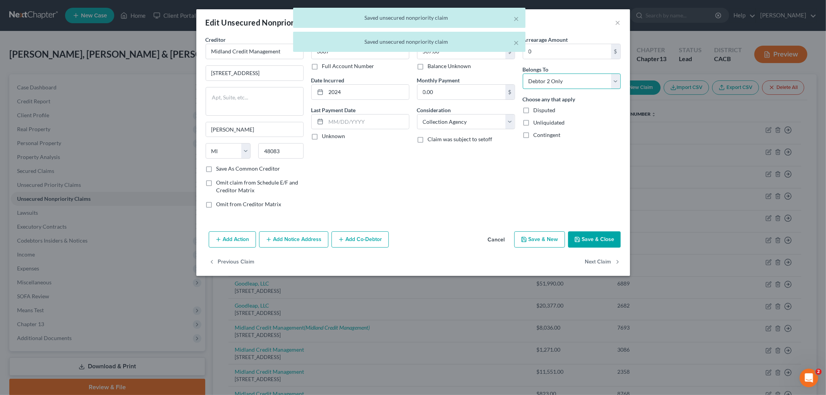
drag, startPoint x: 558, startPoint y: 82, endPoint x: 558, endPoint y: 88, distance: 5.4
click at [558, 82] on select "Select Debtor 1 Only Debtor 2 Only Debtor 1 And Debtor 2 Only At Least One Of T…" at bounding box center [572, 81] width 98 height 15
select select "4"
click at [523, 74] on select "Select Debtor 1 Only Debtor 2 Only Debtor 1 And Debtor 2 Only At Least One Of T…" at bounding box center [572, 81] width 98 height 15
click at [599, 261] on button "Next Claim" at bounding box center [603, 262] width 36 height 16
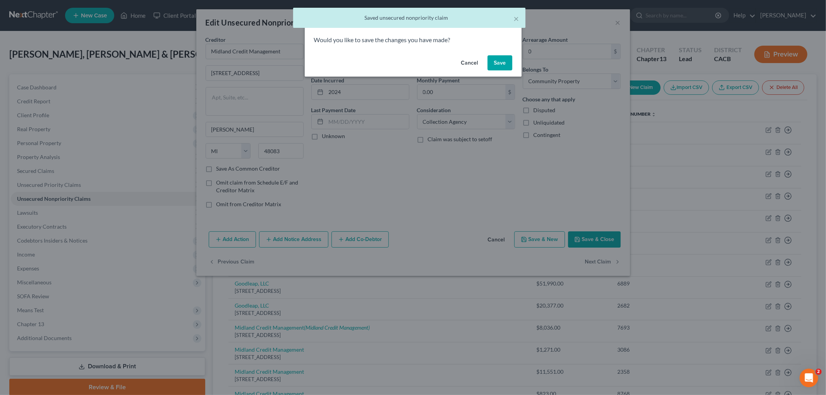
click at [500, 52] on div "Would you like to save the changes you have made?" at bounding box center [413, 44] width 217 height 17
click at [502, 60] on button "Save" at bounding box center [500, 62] width 25 height 15
select select "48"
select select "14"
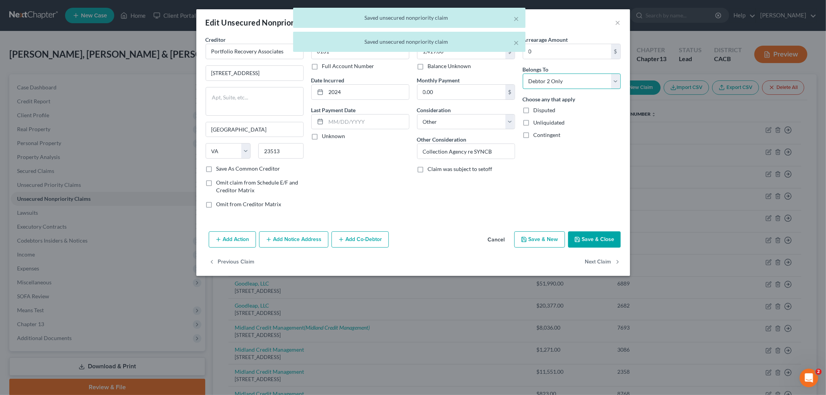
click at [555, 79] on select "Select Debtor 1 Only Debtor 2 Only Debtor 1 And Debtor 2 Only At Least One Of T…" at bounding box center [572, 81] width 98 height 15
select select "4"
click at [523, 74] on select "Select Debtor 1 Only Debtor 2 Only Debtor 1 And Debtor 2 Only At Least One Of T…" at bounding box center [572, 81] width 98 height 15
click at [599, 259] on button "Next Claim" at bounding box center [603, 262] width 36 height 16
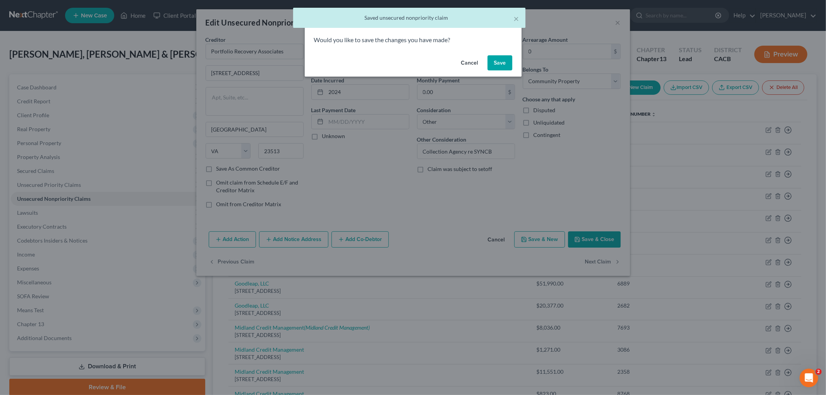
click at [496, 66] on button "Save" at bounding box center [500, 62] width 25 height 15
select select "48"
select select "14"
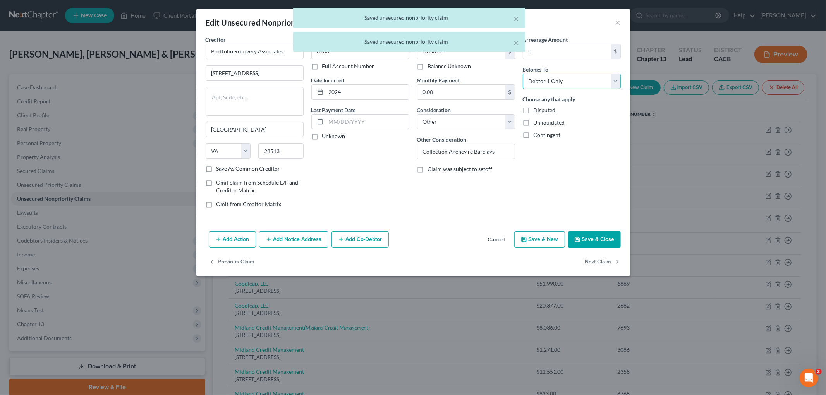
click at [554, 81] on select "Select Debtor 1 Only Debtor 2 Only Debtor 1 And Debtor 2 Only At Least One Of T…" at bounding box center [572, 81] width 98 height 15
select select "4"
click at [523, 74] on select "Select Debtor 1 Only Debtor 2 Only Debtor 1 And Debtor 2 Only At Least One Of T…" at bounding box center [572, 81] width 98 height 15
click at [599, 264] on button "Next Claim" at bounding box center [603, 262] width 36 height 16
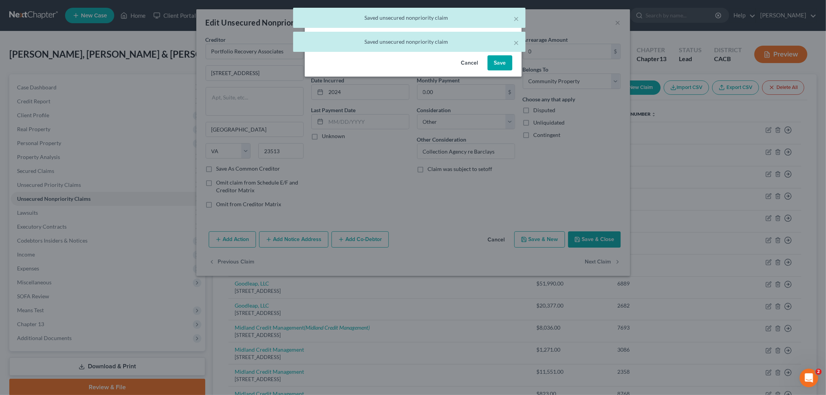
click at [497, 60] on button "Save" at bounding box center [500, 62] width 25 height 15
select select "24"
select select "14"
select select "4"
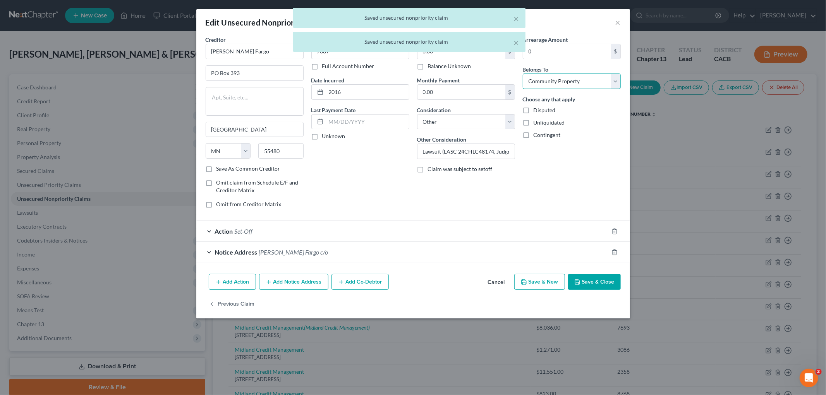
click at [554, 82] on select "Select Debtor 1 Only Debtor 2 Only Debtor 1 And Debtor 2 Only At Least One Of T…" at bounding box center [572, 81] width 98 height 15
click at [523, 74] on select "Select Debtor 1 Only Debtor 2 Only Debtor 1 And Debtor 2 Only At Least One Of T…" at bounding box center [572, 81] width 98 height 15
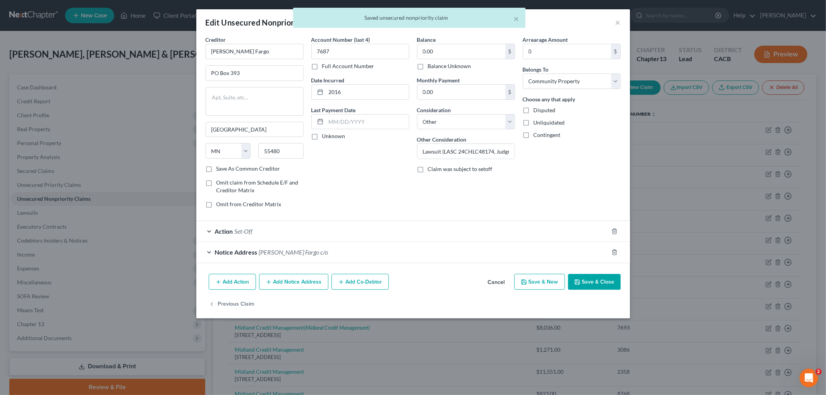
click at [599, 280] on button "Save & Close" at bounding box center [594, 282] width 53 height 16
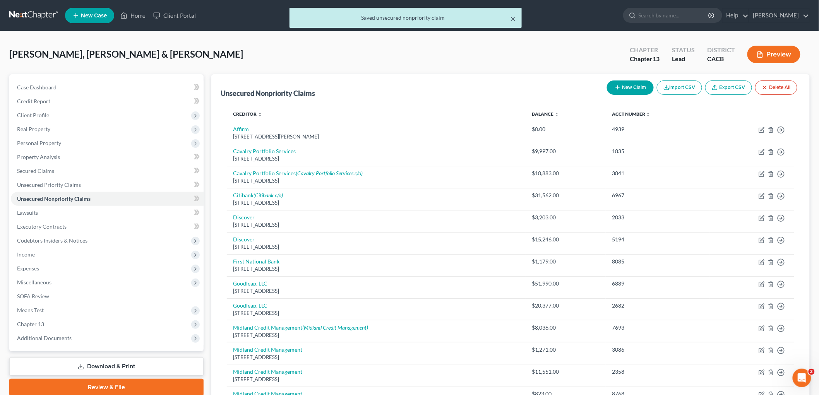
click at [513, 16] on button "×" at bounding box center [512, 18] width 5 height 9
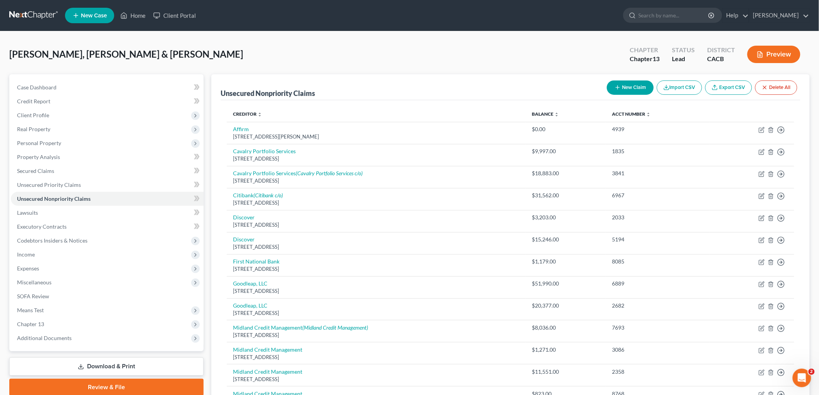
click at [776, 49] on button "Preview" at bounding box center [774, 54] width 53 height 17
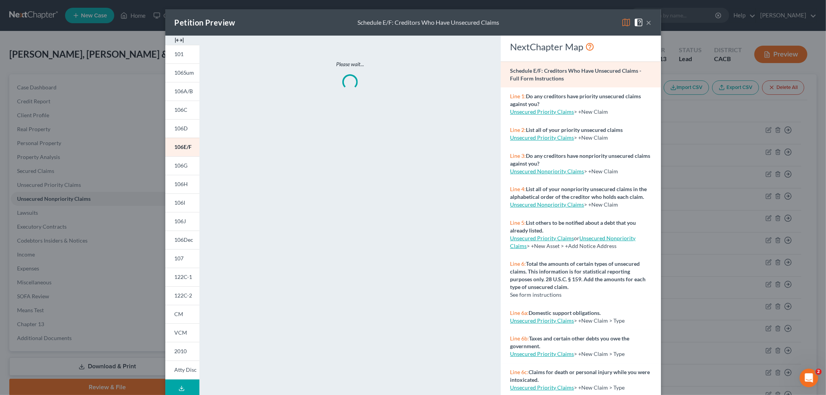
click at [624, 18] on img at bounding box center [625, 22] width 9 height 9
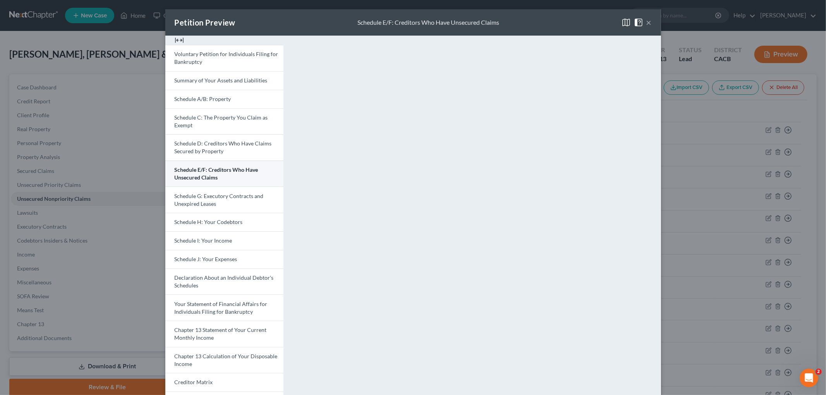
click at [223, 180] on link "Schedule E/F: Creditors Who Have Unsecured Claims" at bounding box center [224, 174] width 118 height 26
click at [229, 218] on link "Schedule H: Your Codebtors" at bounding box center [224, 222] width 118 height 19
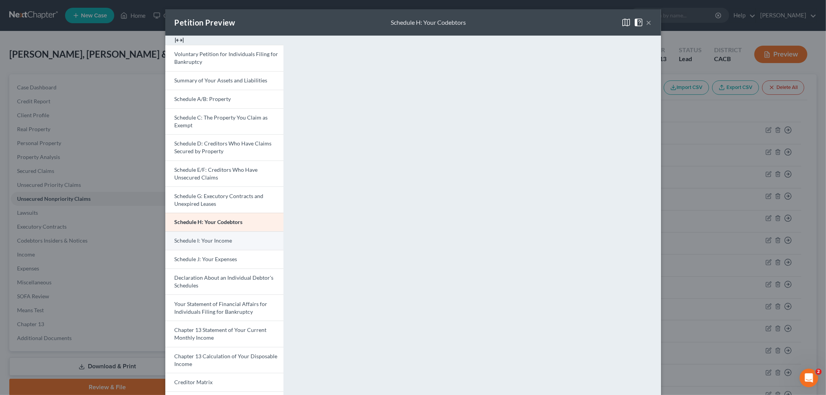
click at [231, 242] on link "Schedule I: Your Income" at bounding box center [224, 241] width 118 height 19
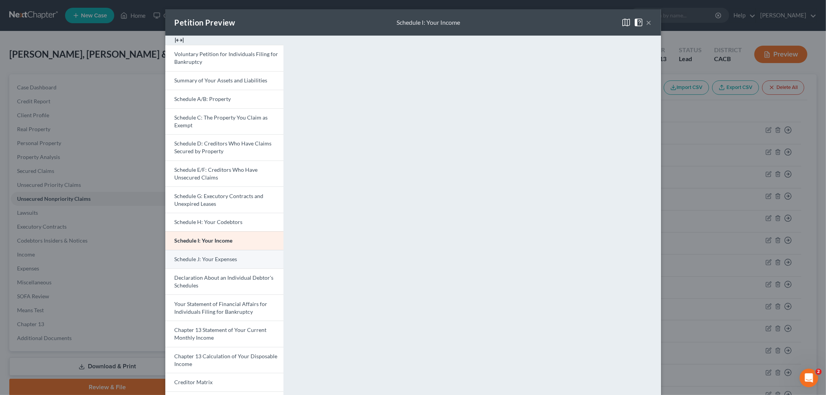
click at [206, 258] on span "Schedule J: Your Expenses" at bounding box center [206, 259] width 63 height 7
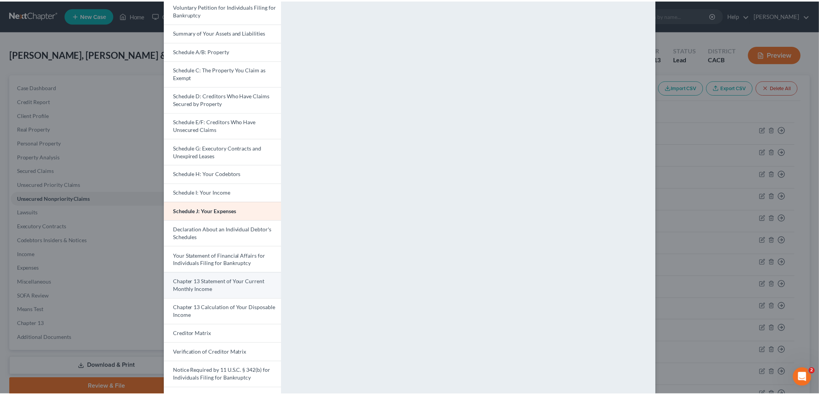
scroll to position [93, 0]
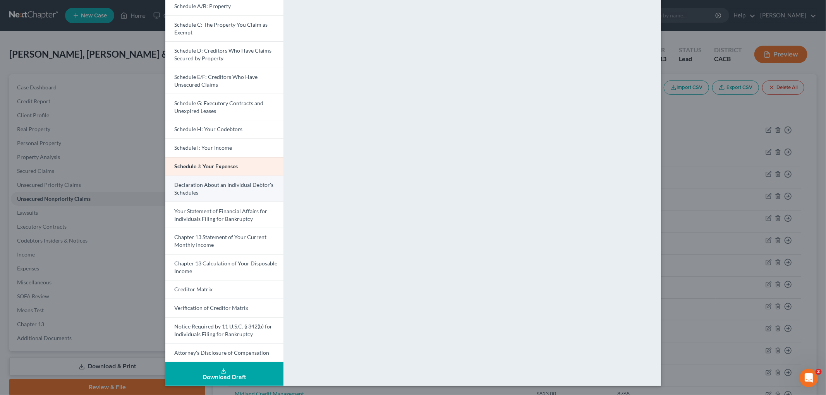
click at [194, 187] on span "Declaration About an Individual Debtor's Schedules" at bounding box center [224, 189] width 99 height 14
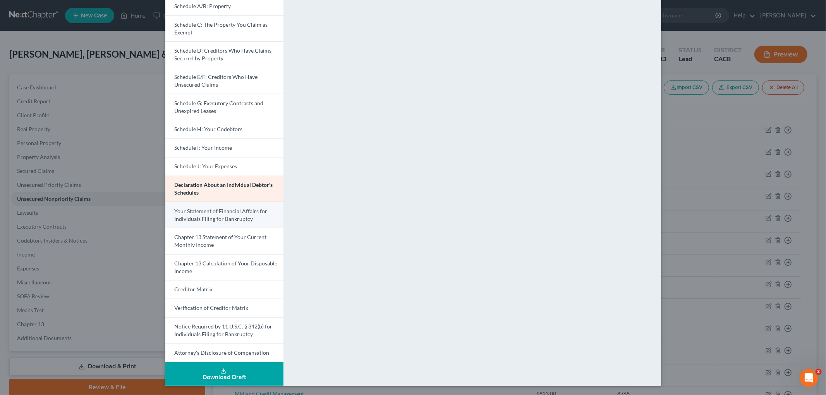
click at [196, 207] on link "Your Statement of Financial Affairs for Individuals Filing for Bankruptcy" at bounding box center [224, 215] width 118 height 26
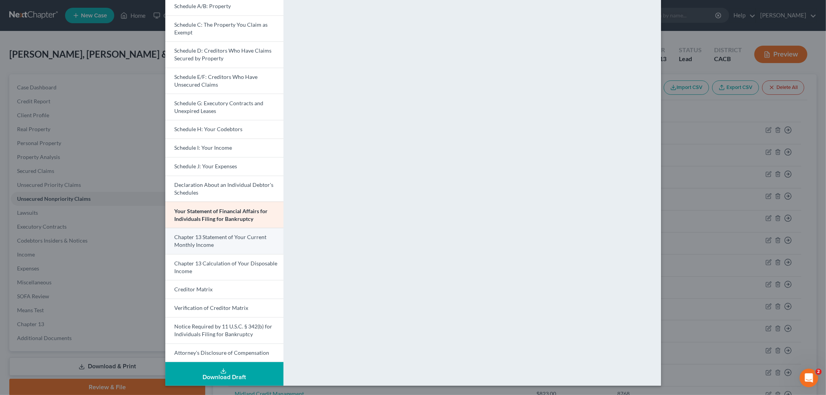
click at [225, 246] on link "Chapter 13 Statement of Your Current Monthly Income" at bounding box center [224, 241] width 118 height 26
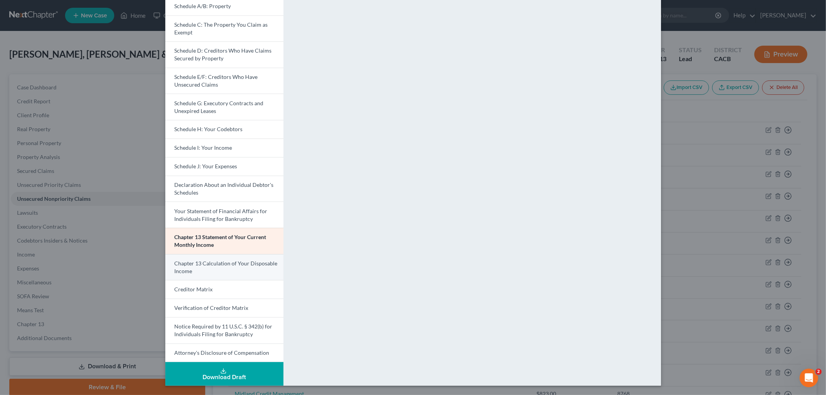
click at [219, 274] on link "Chapter 13 Calculation of Your Disposable Income" at bounding box center [224, 267] width 118 height 26
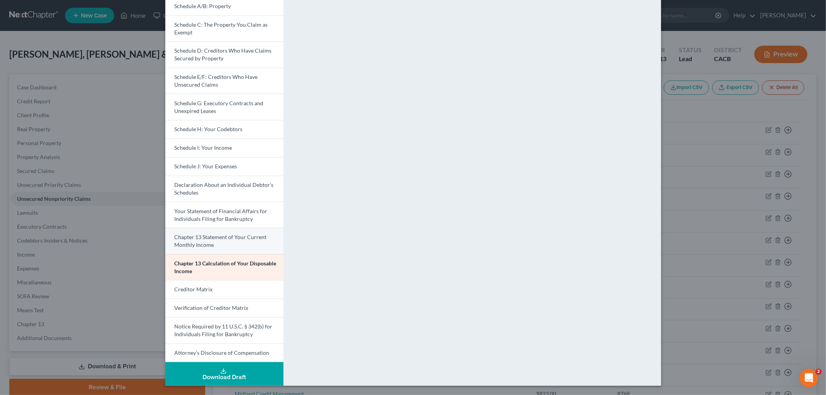
click at [222, 240] on span "Chapter 13 Statement of Your Current Monthly Income" at bounding box center [221, 241] width 92 height 14
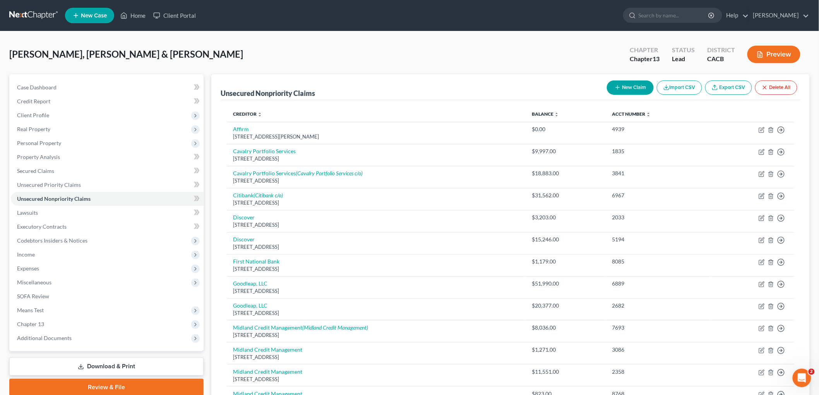
drag, startPoint x: 715, startPoint y: 82, endPoint x: 704, endPoint y: 107, distance: 27.2
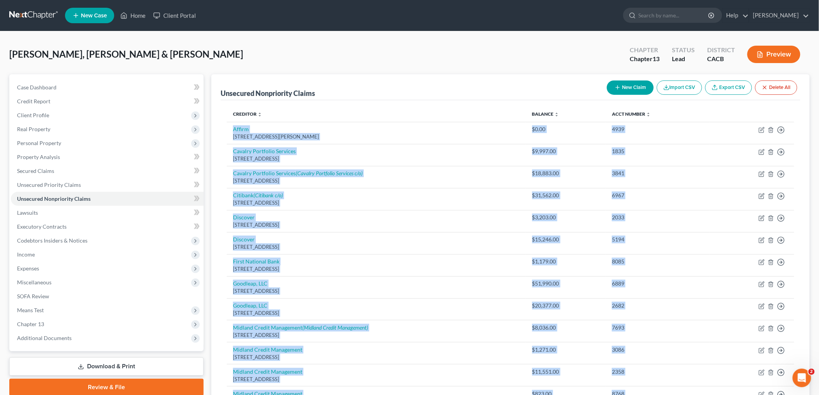
click at [668, 104] on div "Creditor expand_more expand_less unfold_more Balance expand_more expand_less un…" at bounding box center [511, 313] width 580 height 426
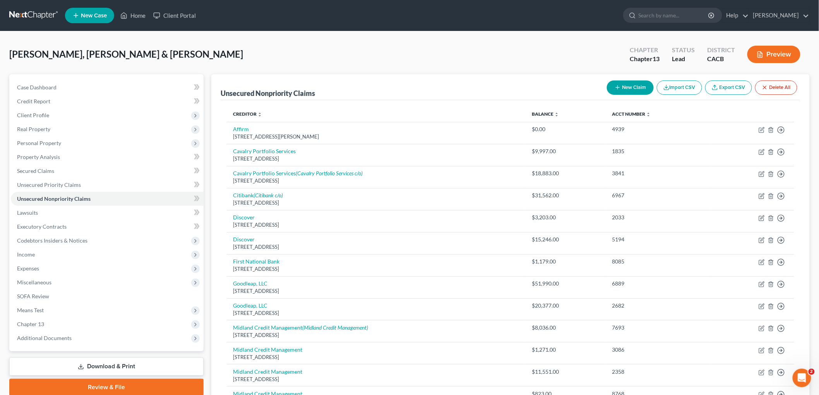
click at [464, 69] on div "[PERSON_NAME], [PERSON_NAME] & [PERSON_NAME] Upgraded Chapter Chapter 13 Status…" at bounding box center [409, 58] width 801 height 34
click at [45, 184] on span "Unsecured Priority Claims" at bounding box center [49, 185] width 64 height 7
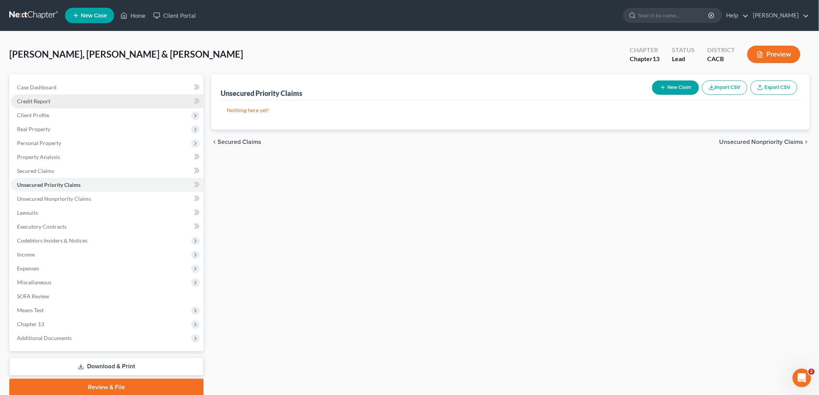
click at [32, 95] on link "Credit Report" at bounding box center [107, 101] width 193 height 14
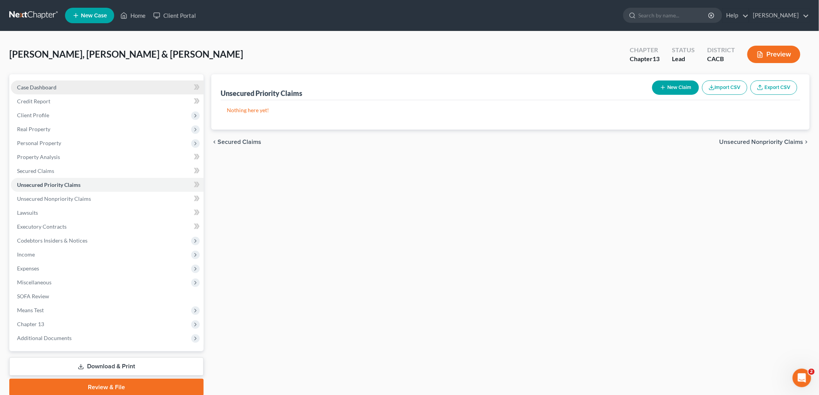
click at [34, 87] on span "Case Dashboard" at bounding box center [36, 87] width 39 height 7
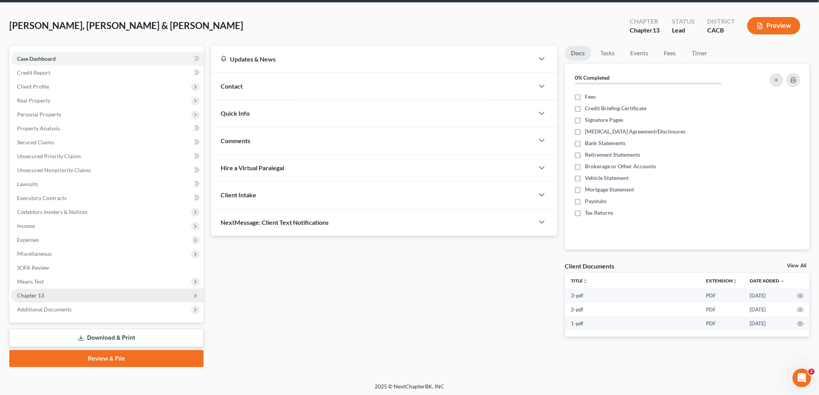
scroll to position [29, 0]
click at [53, 70] on link "Credit Report" at bounding box center [107, 72] width 193 height 14
